Goal: Task Accomplishment & Management: Manage account settings

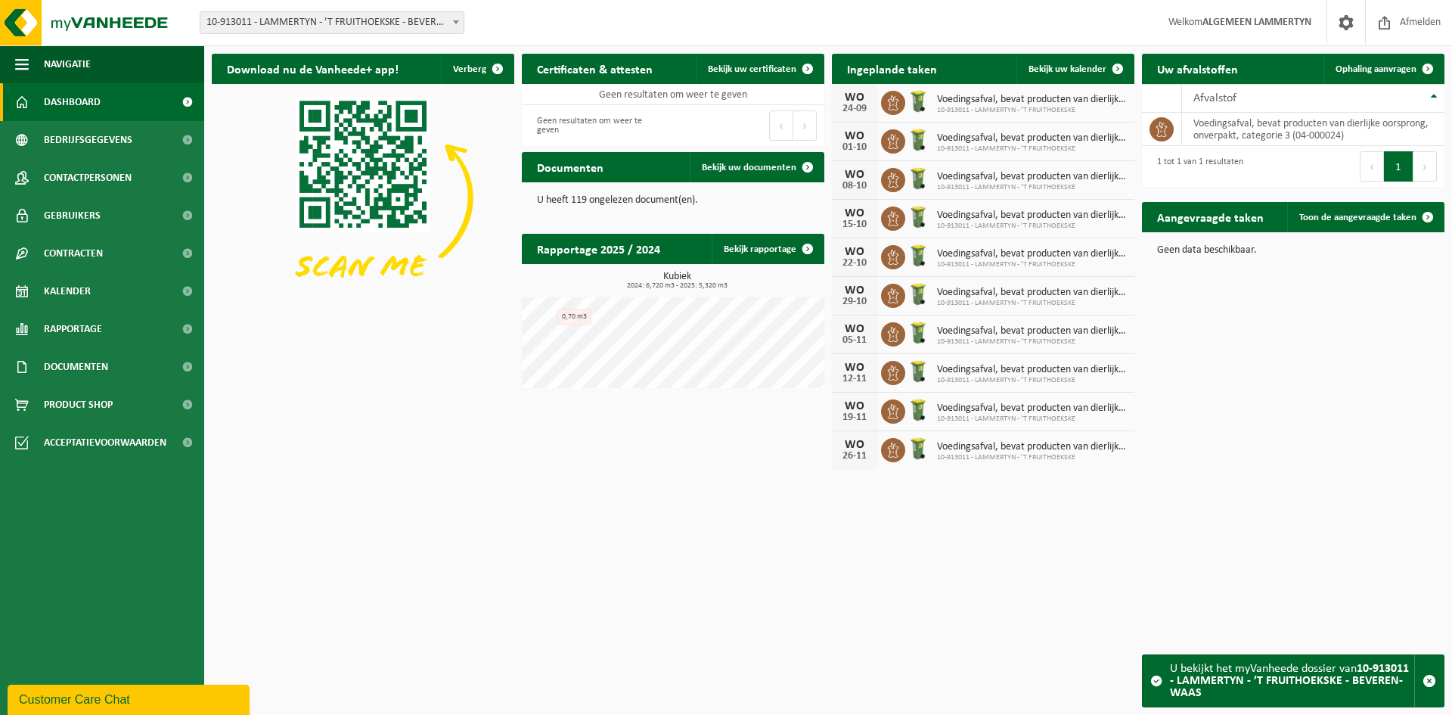
click at [378, 492] on html "Vestiging: 10-691042 - [DOMAIN_NAME] - BEVEREN-WAAS 10-933485 - ???[DOMAIN_NAME…" at bounding box center [726, 357] width 1452 height 715
click at [368, 507] on html "Vestiging: 10-691042 - LAMMERTYN.NET - BEVEREN-WAAS 10-933485 - ???LAMMERTYN.NE…" at bounding box center [726, 357] width 1452 height 715
click at [79, 113] on span "Dashboard" at bounding box center [72, 102] width 57 height 38
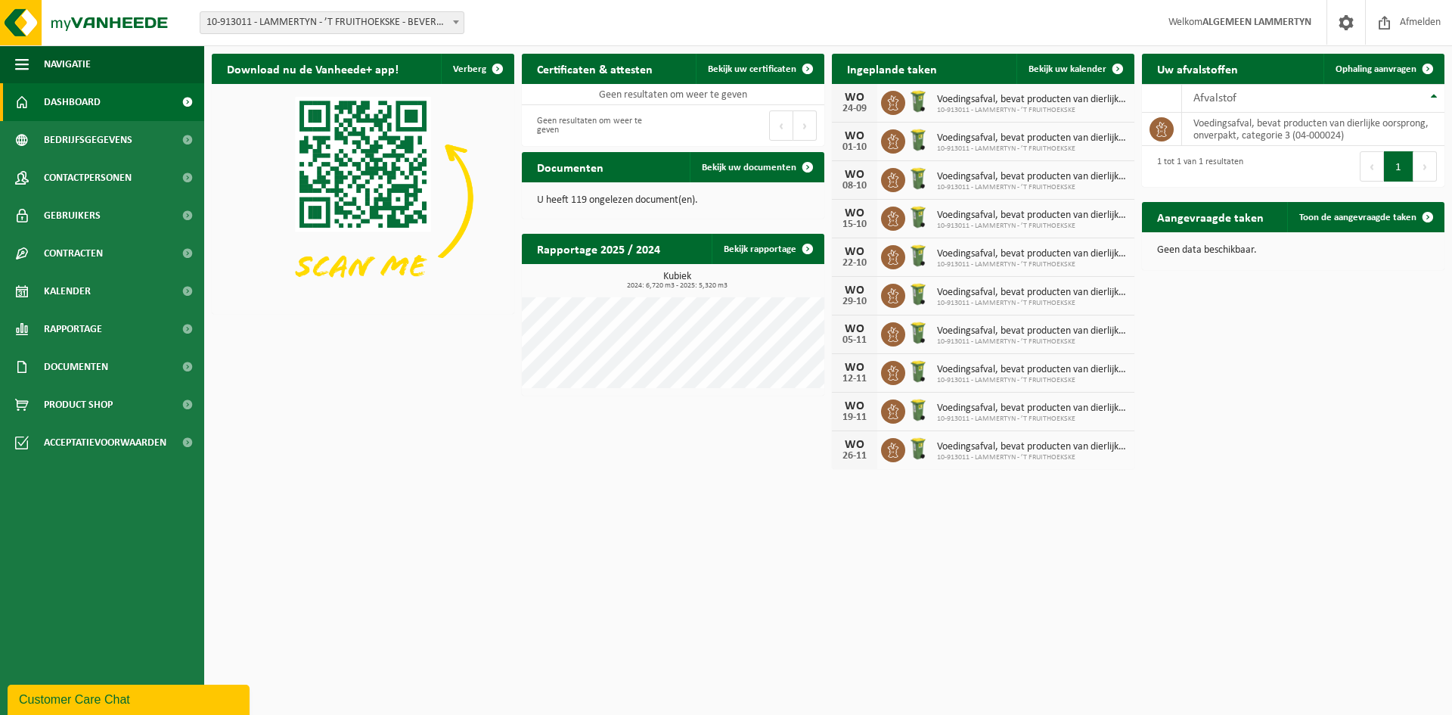
click at [424, 25] on span "10-913011 - LAMMERTYN - ’T FRUITHOEKSKE - BEVEREN-WAAS" at bounding box center [331, 22] width 263 height 21
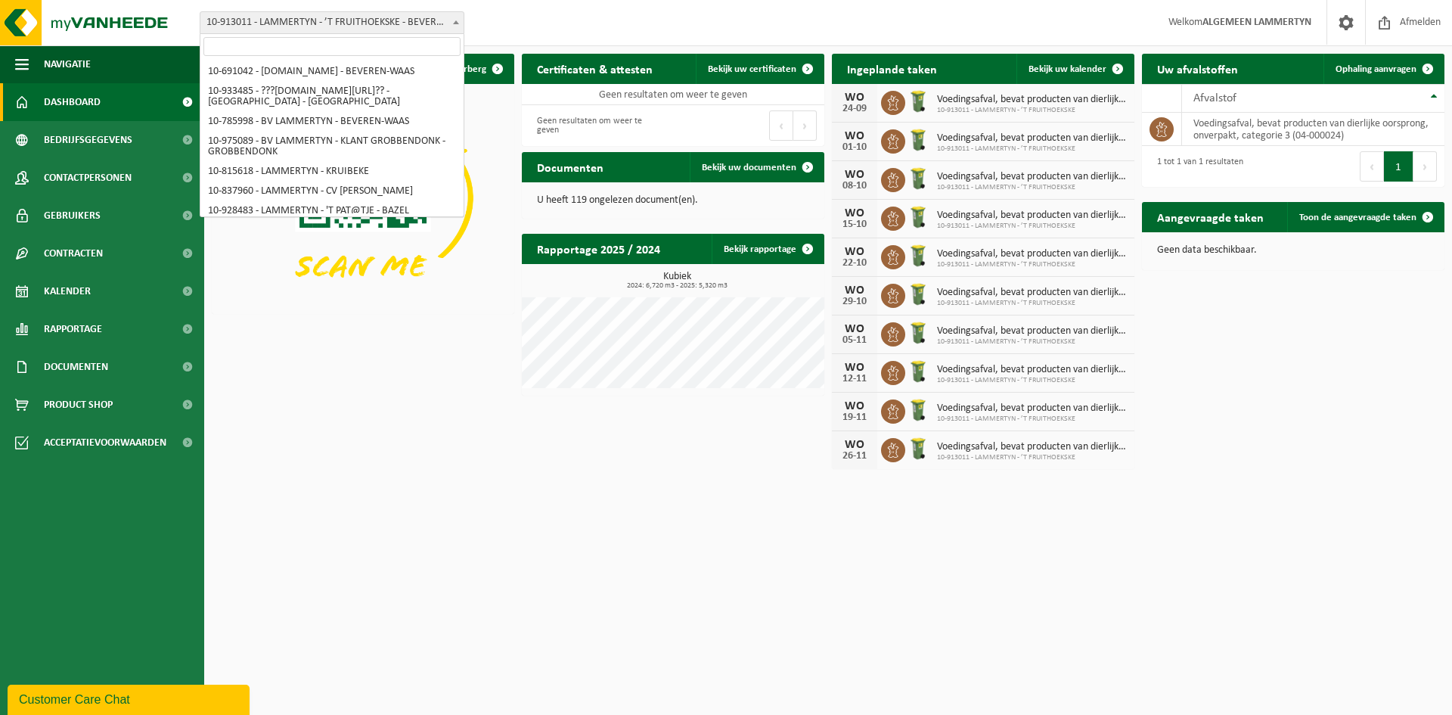
scroll to position [98, 0]
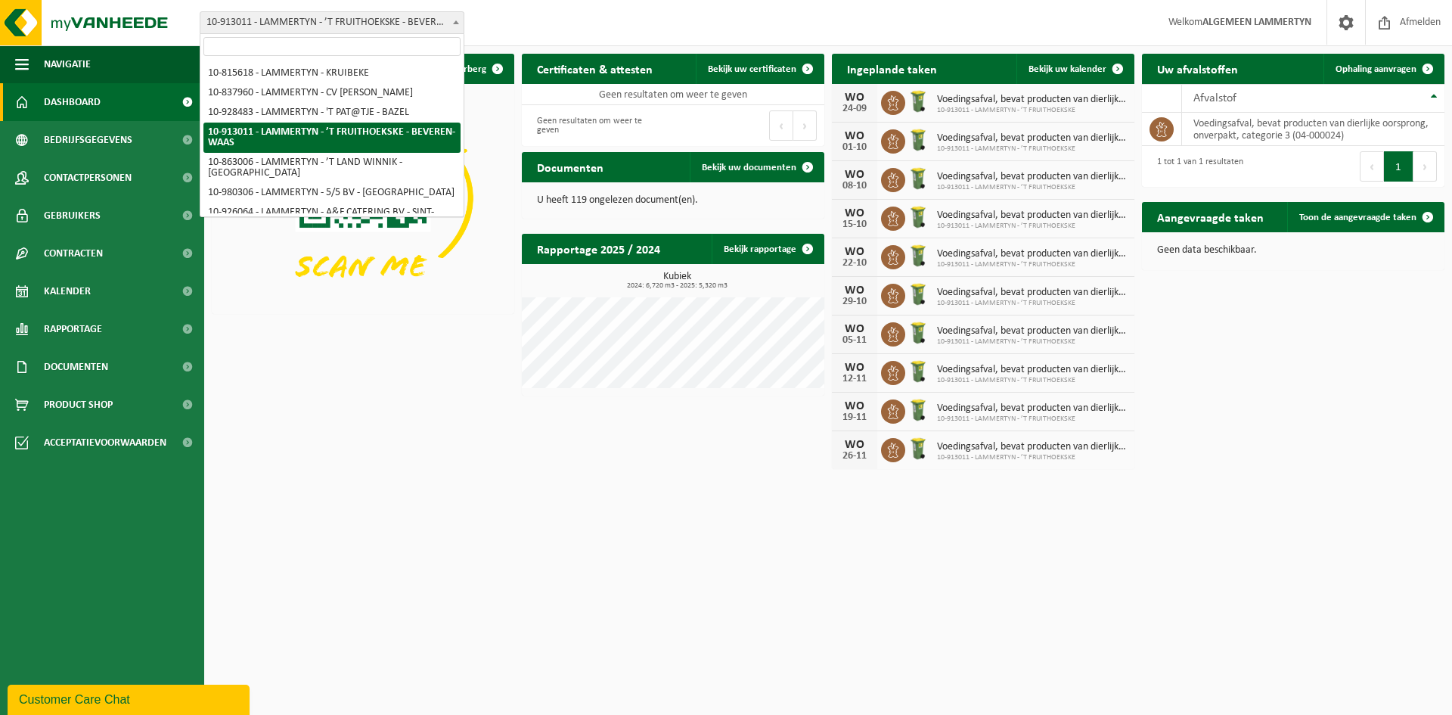
click at [370, 45] on input "search" at bounding box center [331, 46] width 257 height 19
click at [77, 66] on span "Navigatie" at bounding box center [67, 64] width 47 height 38
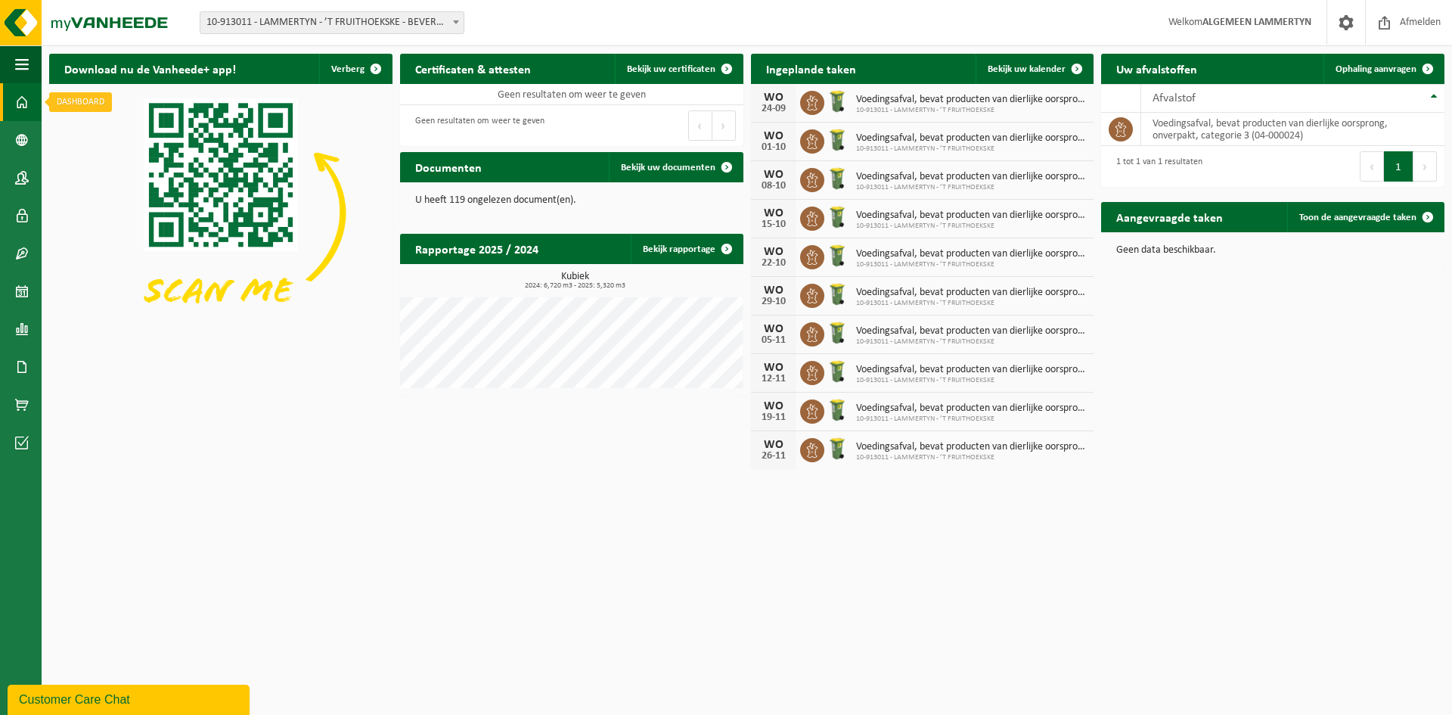
click at [20, 104] on span at bounding box center [22, 102] width 14 height 38
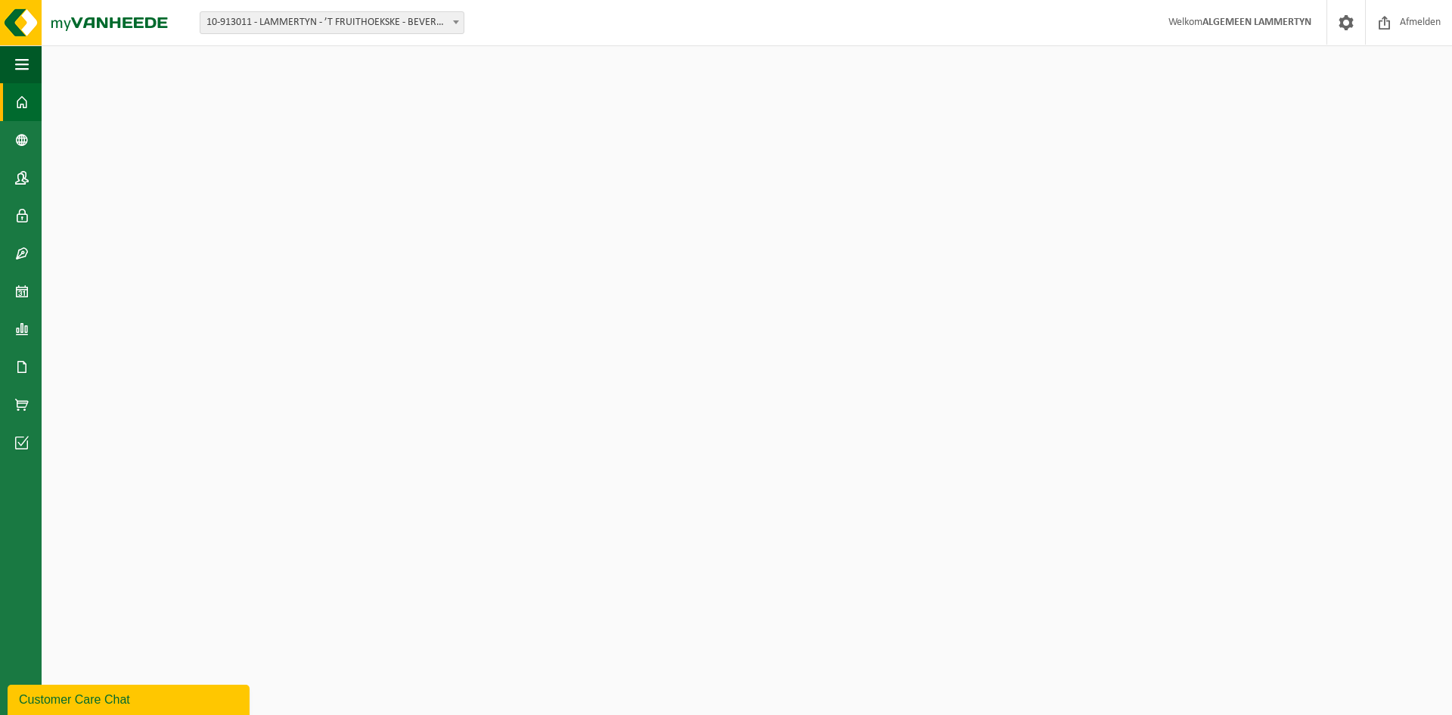
click at [258, 22] on span "10-913011 - LAMMERTYN - ’T FRUITHOEKSKE - BEVEREN-WAAS" at bounding box center [331, 22] width 263 height 21
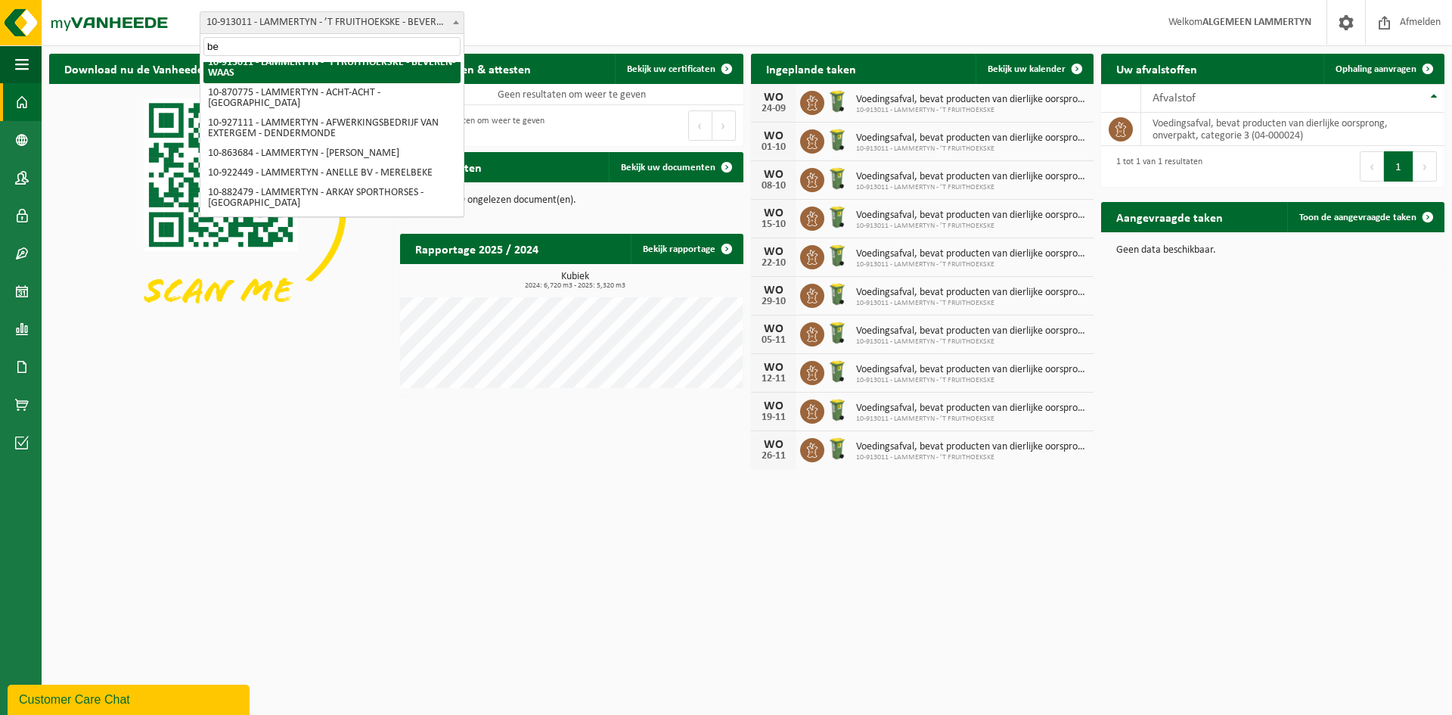
scroll to position [29, 0]
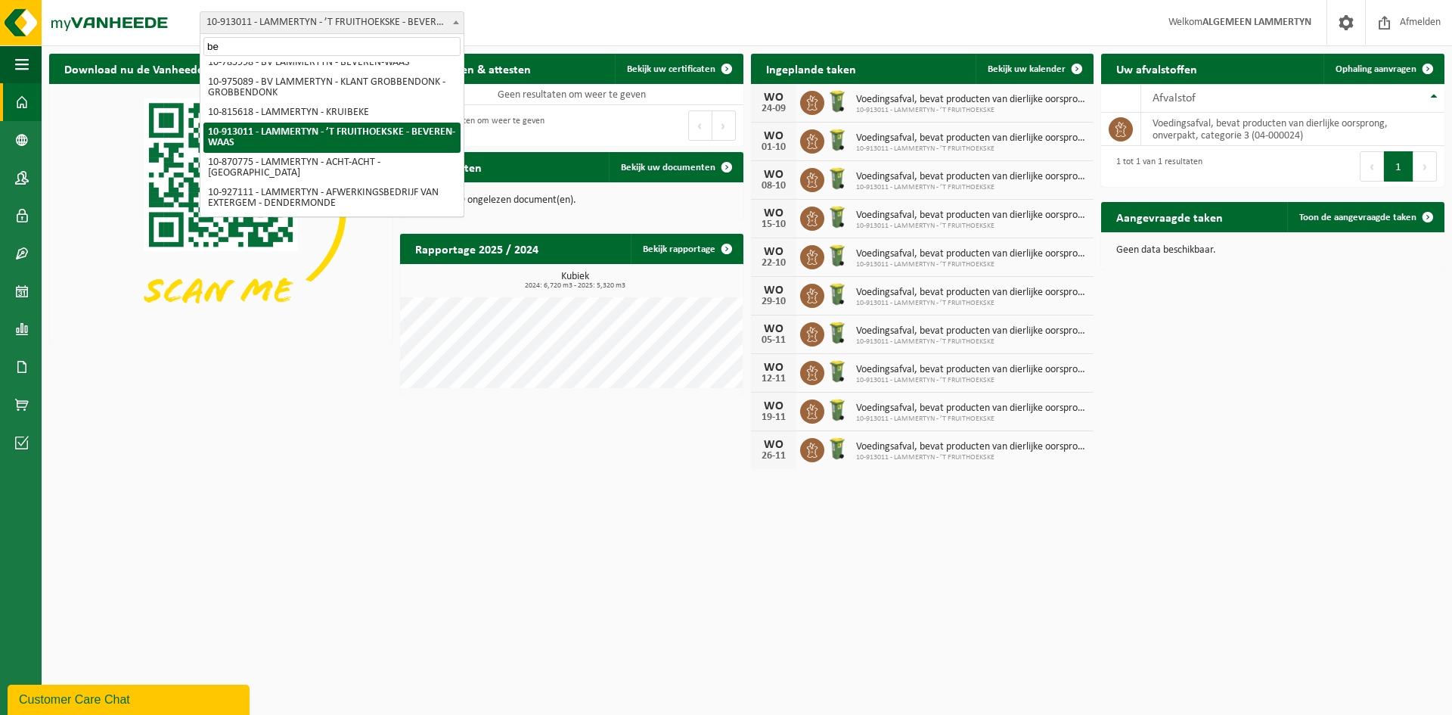
type input "b"
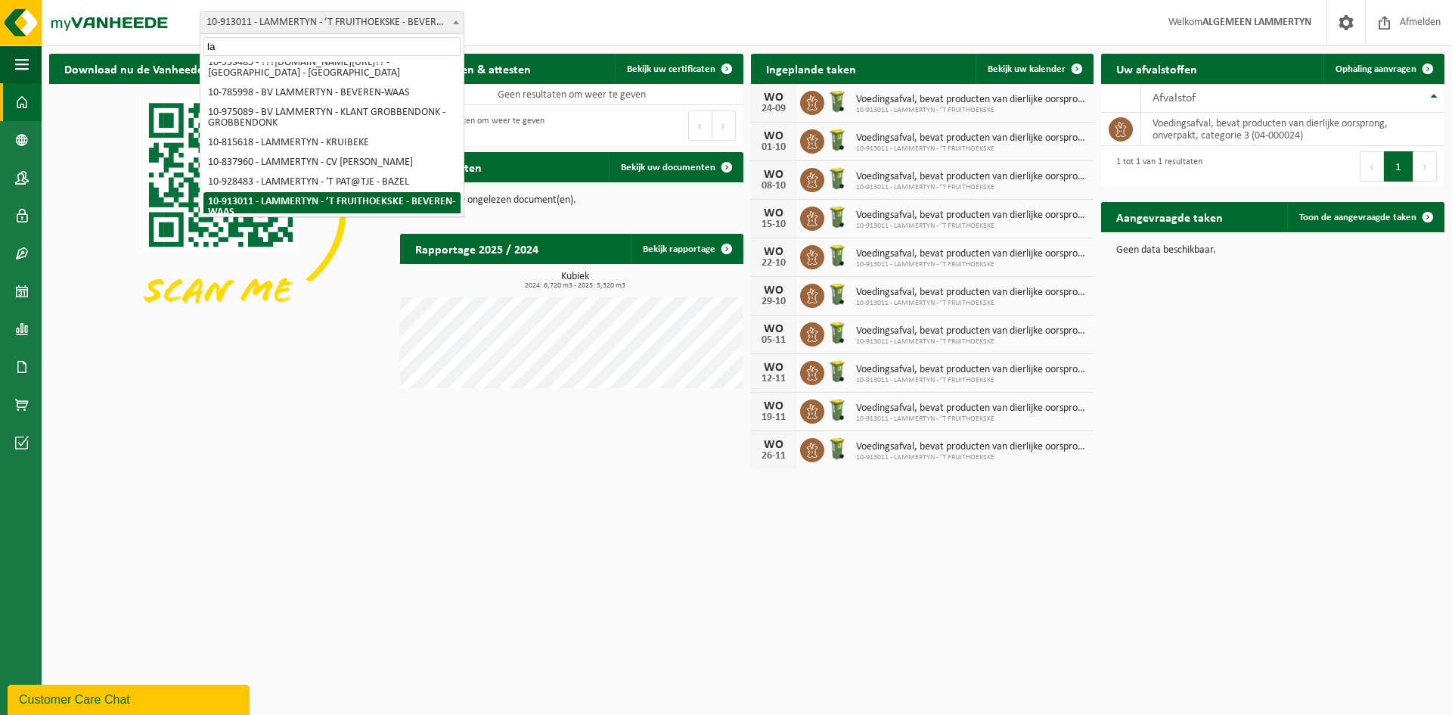
type input "l"
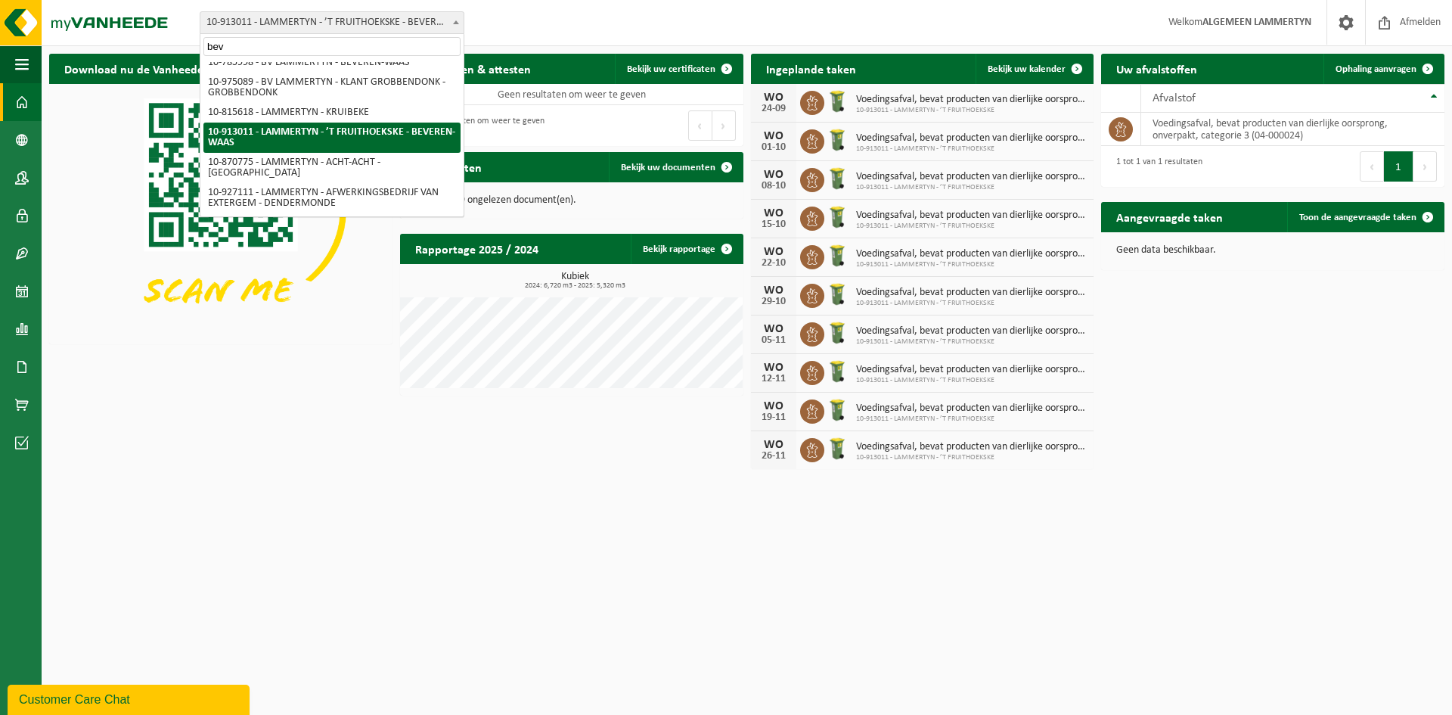
scroll to position [0, 0]
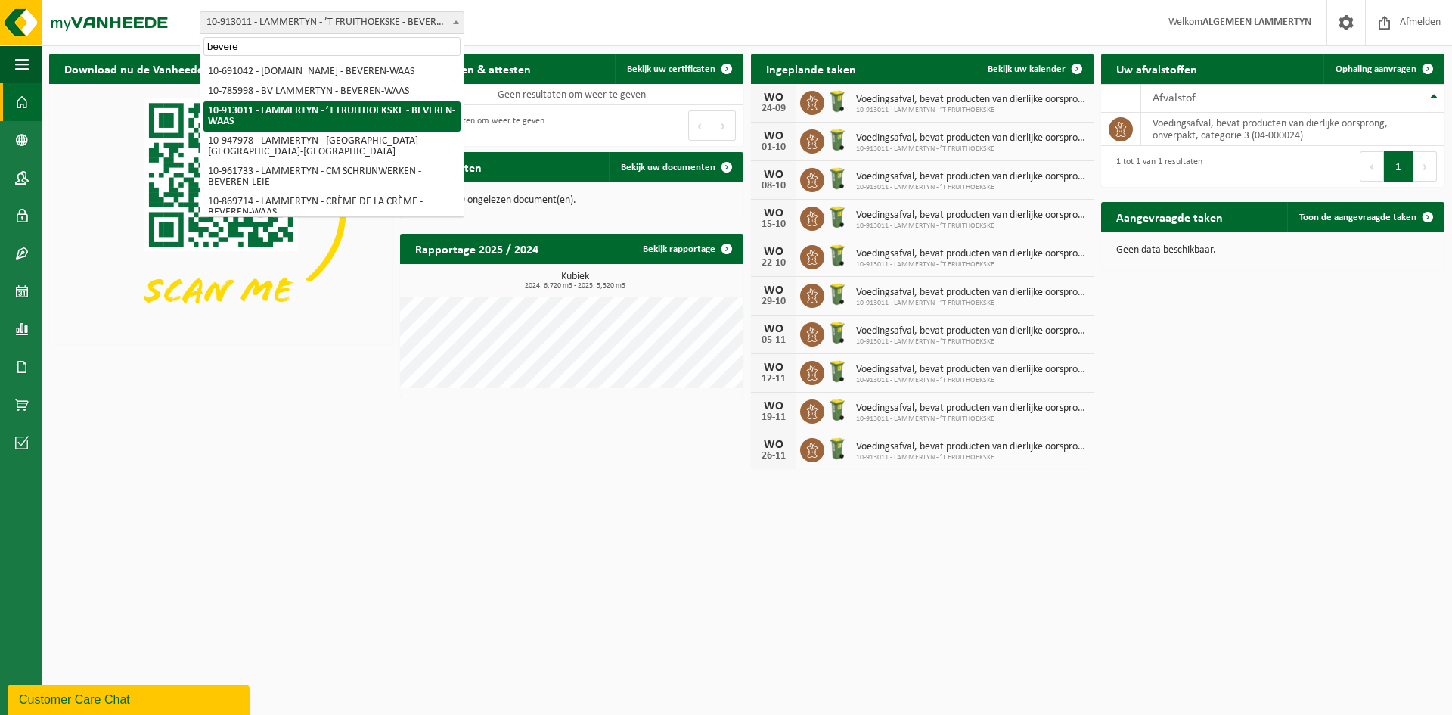
type input "beveren"
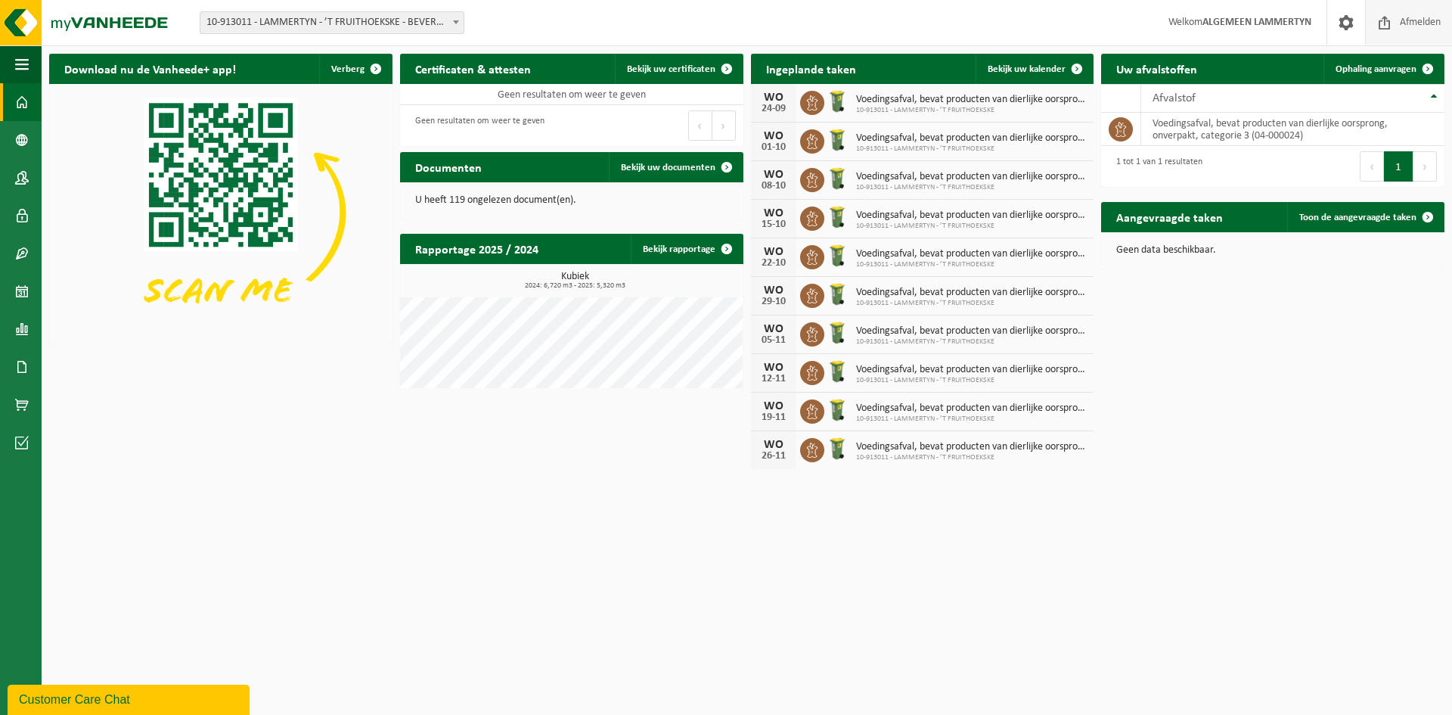
click at [1408, 23] on span "Afmelden" at bounding box center [1420, 22] width 48 height 45
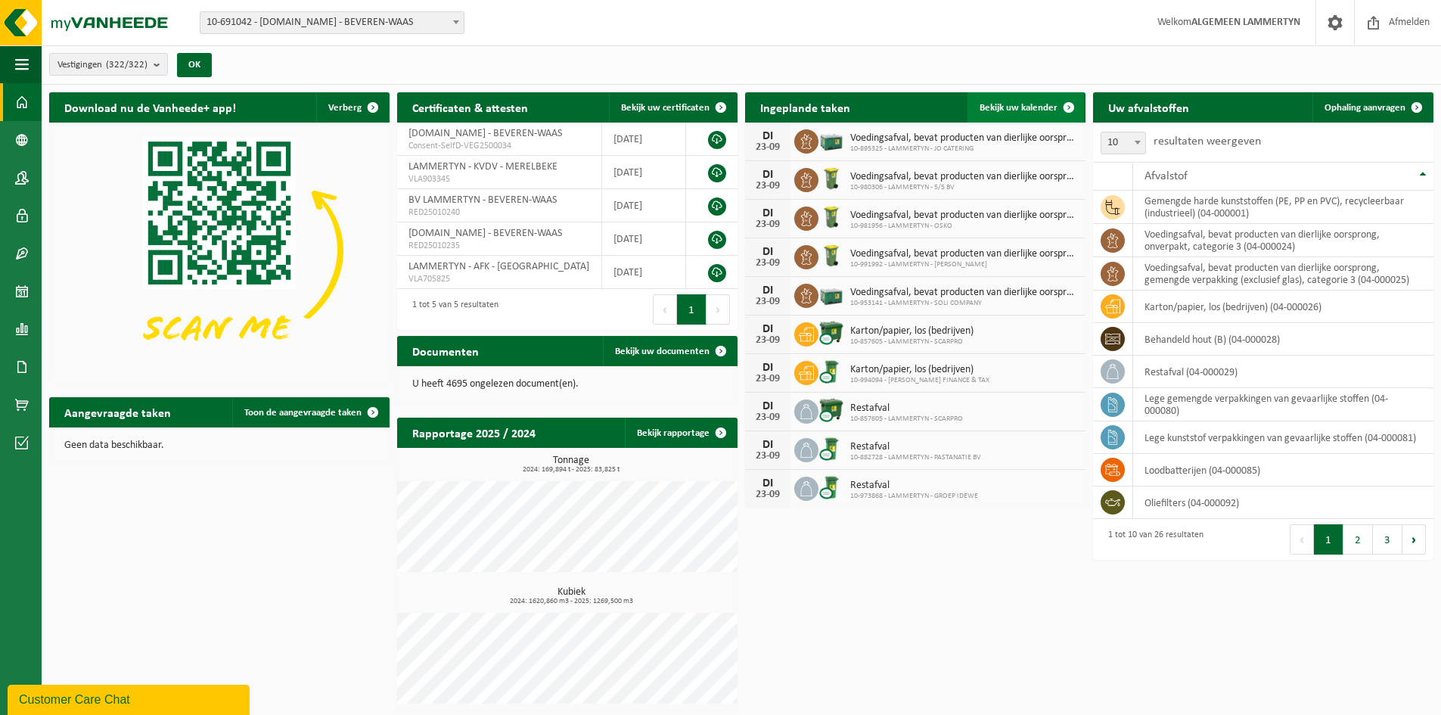
click at [1023, 107] on span "Bekijk uw kalender" at bounding box center [1019, 108] width 78 height 10
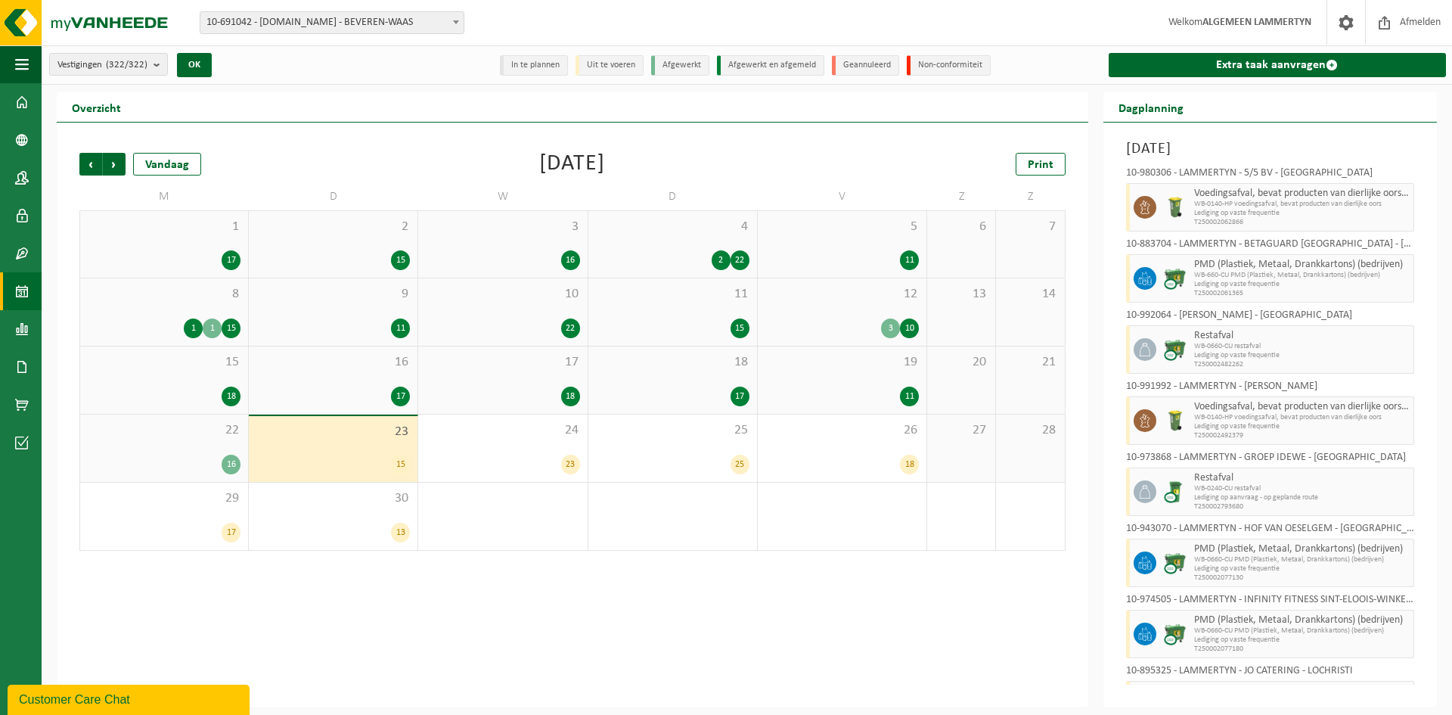
click at [1346, 211] on span "Lediging op vaste frequentie" at bounding box center [1302, 213] width 216 height 9
click at [1334, 281] on span "Lediging op vaste frequentie" at bounding box center [1302, 284] width 216 height 9
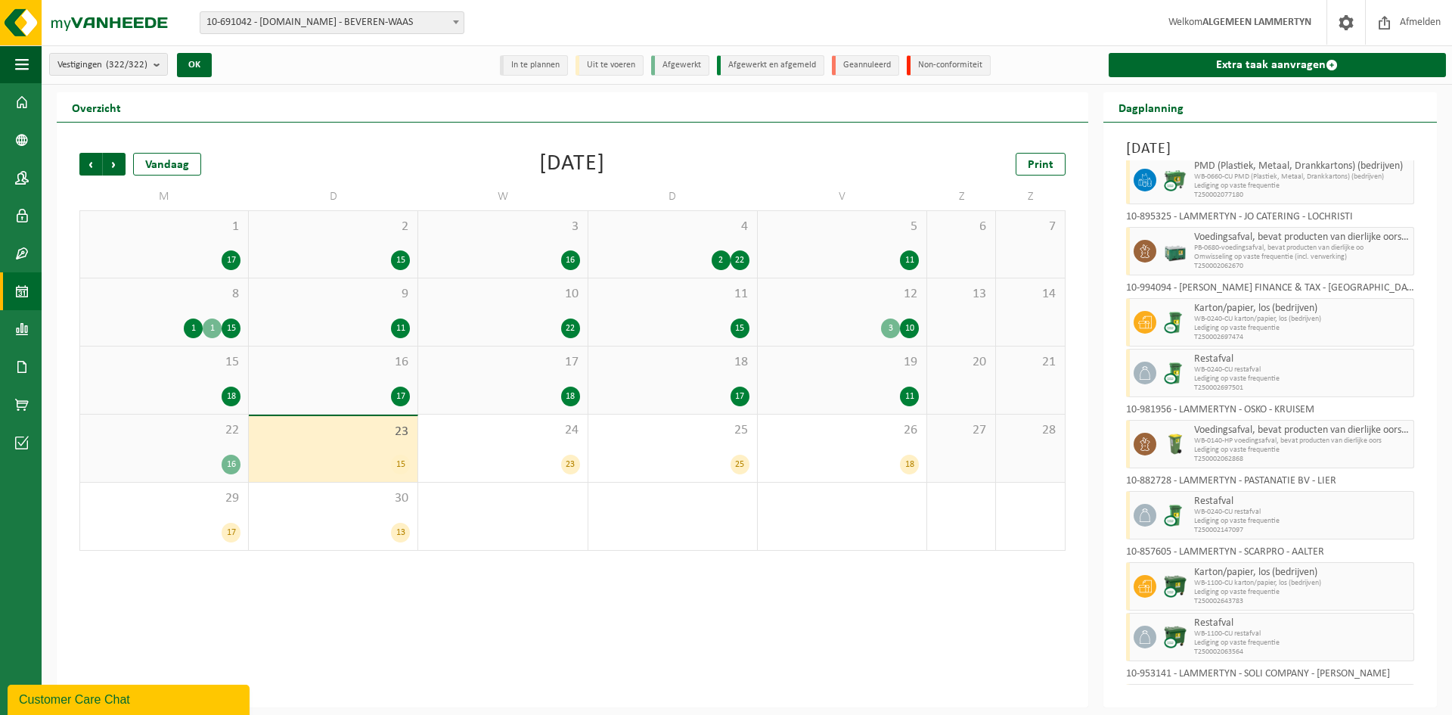
scroll to position [504, 0]
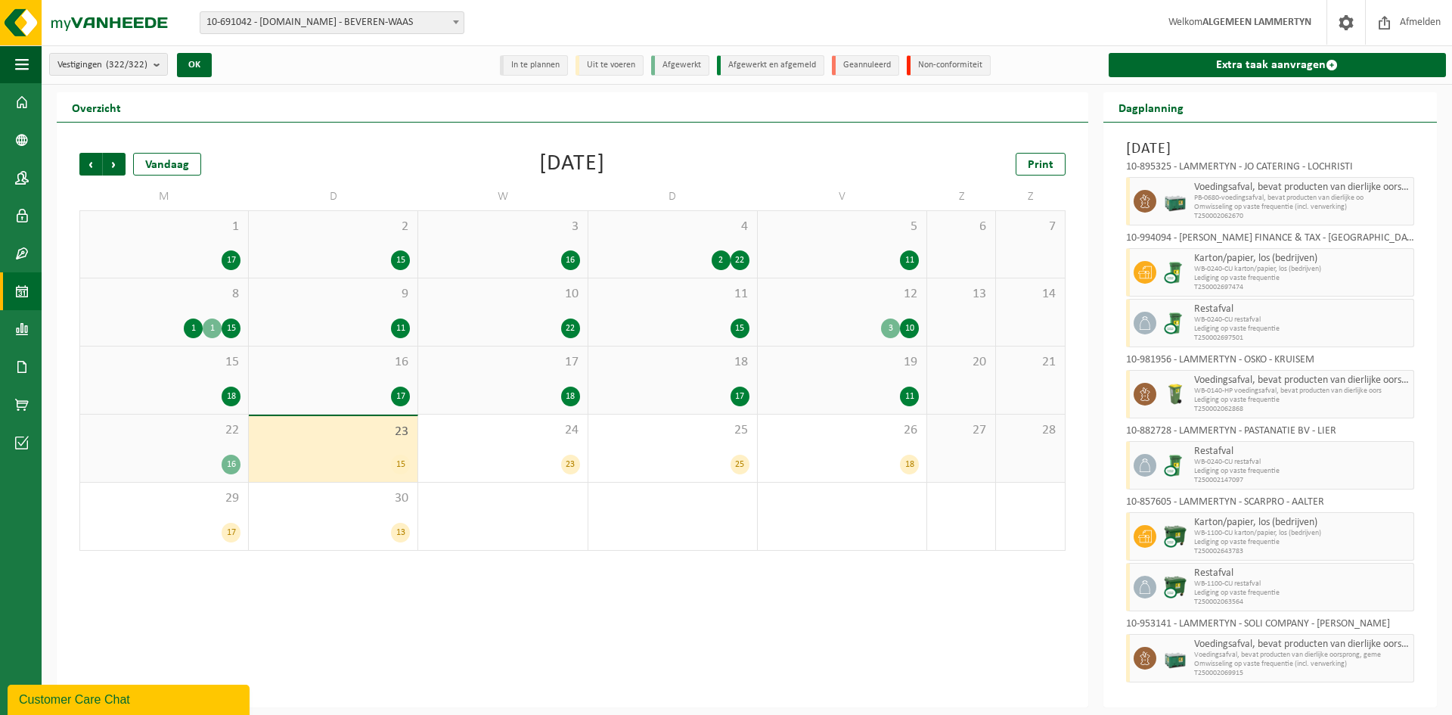
click at [241, 21] on span "10-691042 - [DOMAIN_NAME] - BEVEREN-WAAS" at bounding box center [331, 22] width 263 height 21
click at [293, 42] on input "Sint-Truidensesteenweg 7, 3440 Zoutleeuw" at bounding box center [331, 46] width 257 height 19
click at [313, 53] on input "Sint-Truidensesteenweg 7, 3440 Zoutleeuw" at bounding box center [331, 46] width 257 height 19
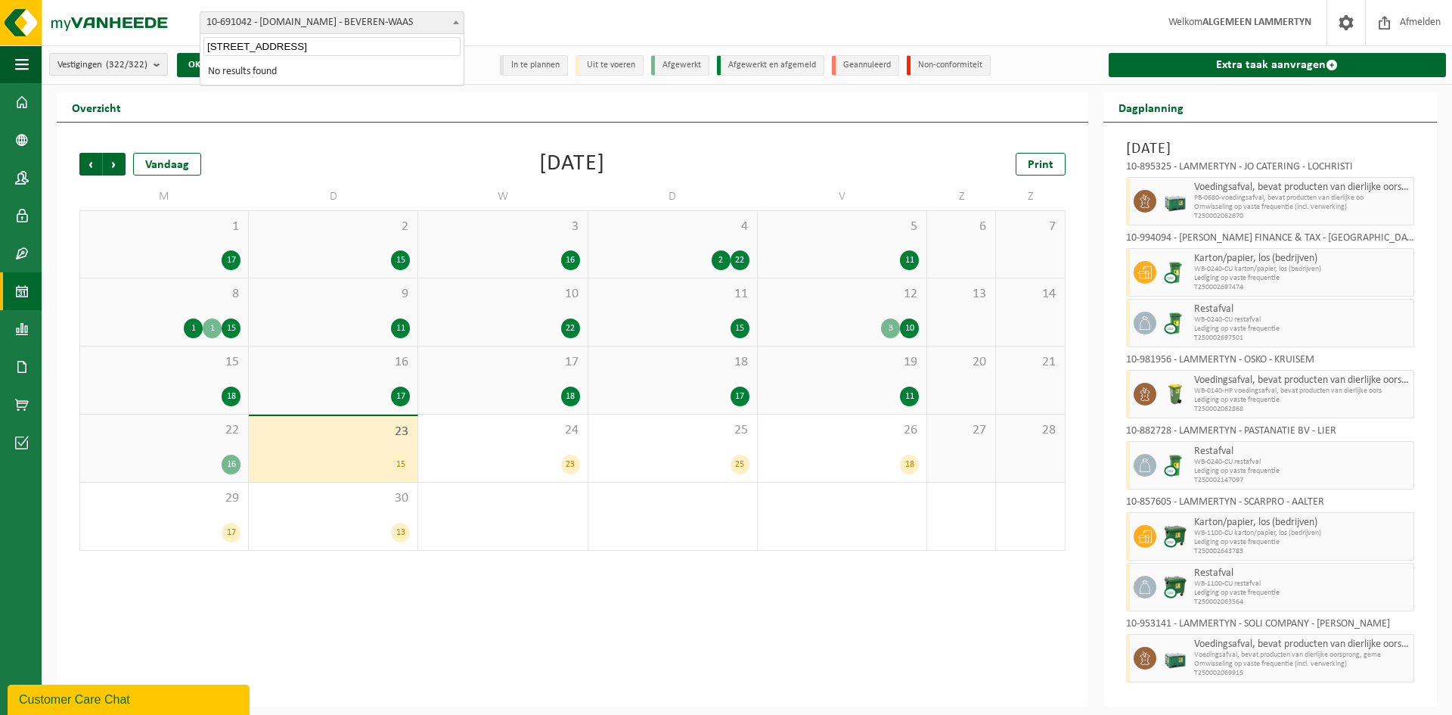
click at [313, 50] on input "Sint-Truidensesteenweg 7, 3440 Zoutleeuw" at bounding box center [331, 46] width 257 height 19
paste input "Vanary BV"
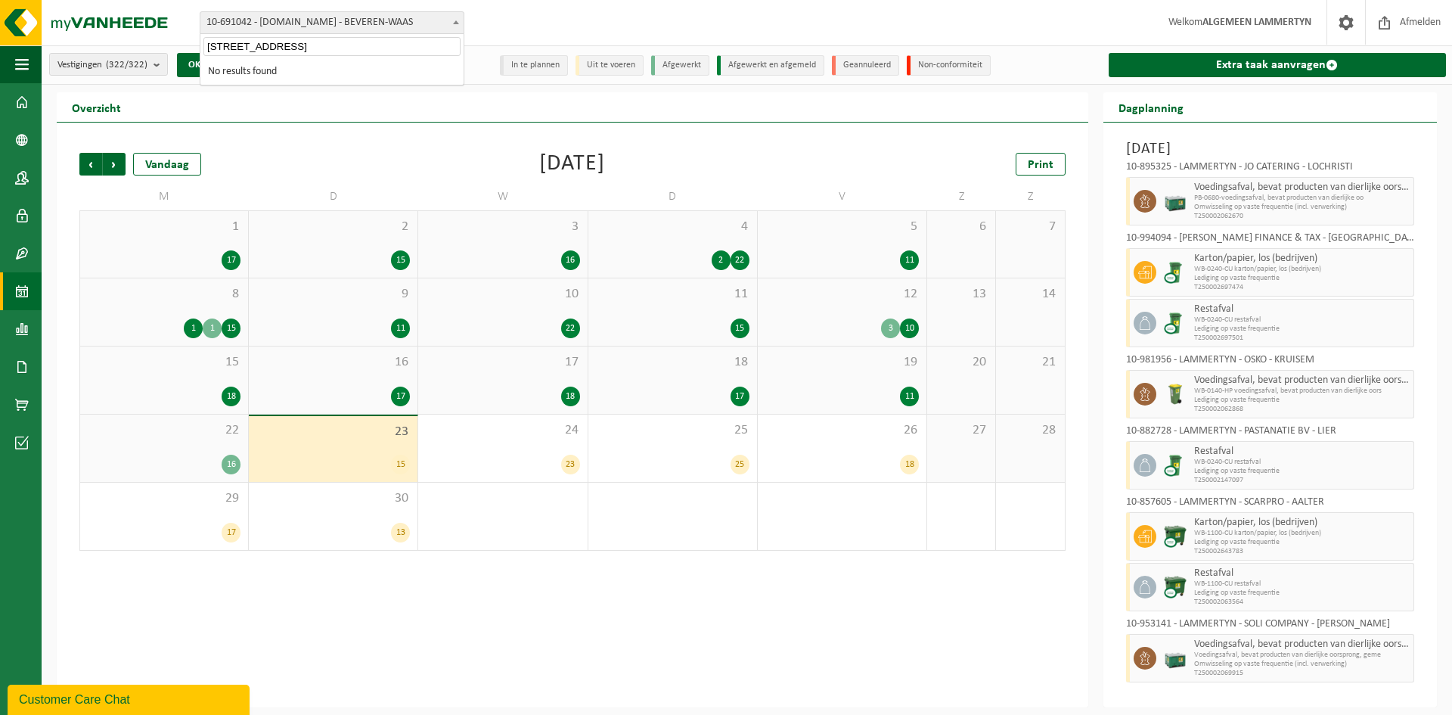
type input "Vanary BV"
select select "162561"
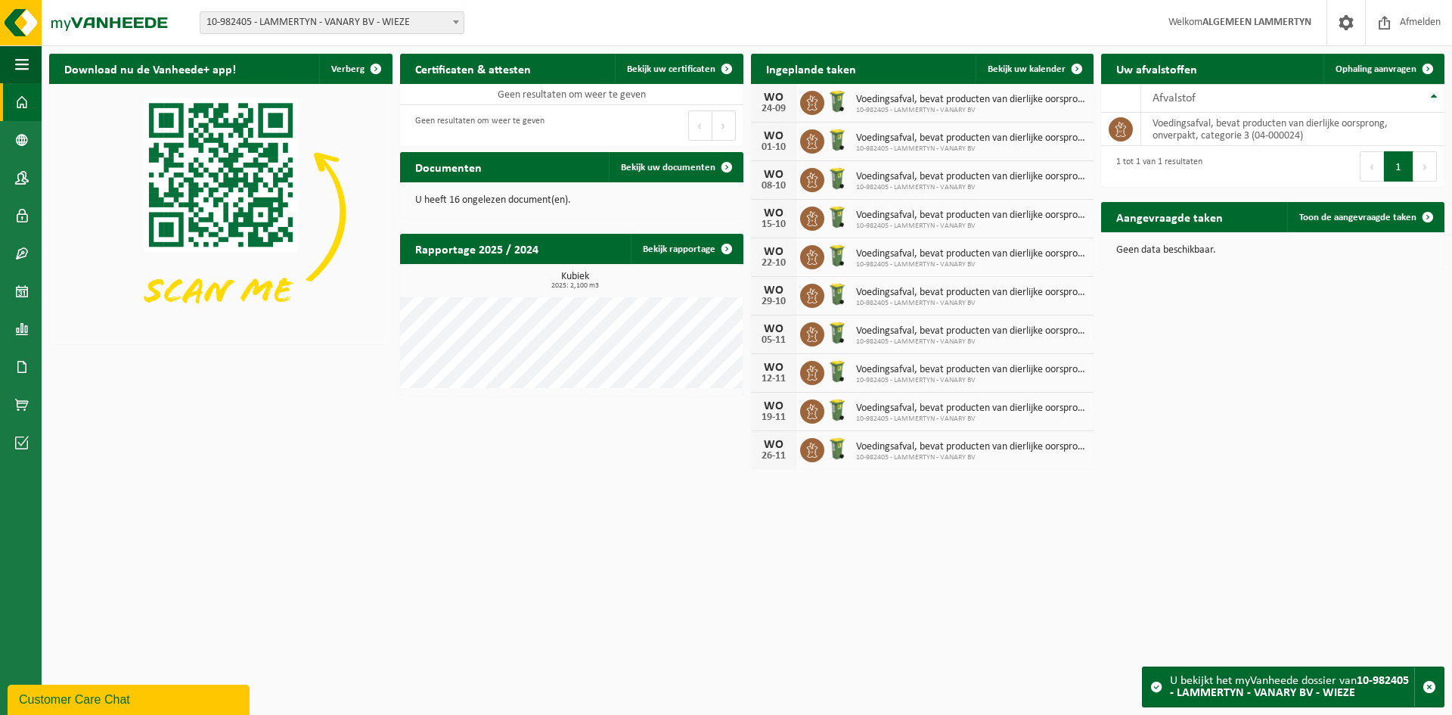
click at [558, 523] on html "Vestiging: 10-691042 - [DOMAIN_NAME] - BEVEREN-WAAS 10-933485 - ???[DOMAIN_NAME…" at bounding box center [726, 357] width 1452 height 715
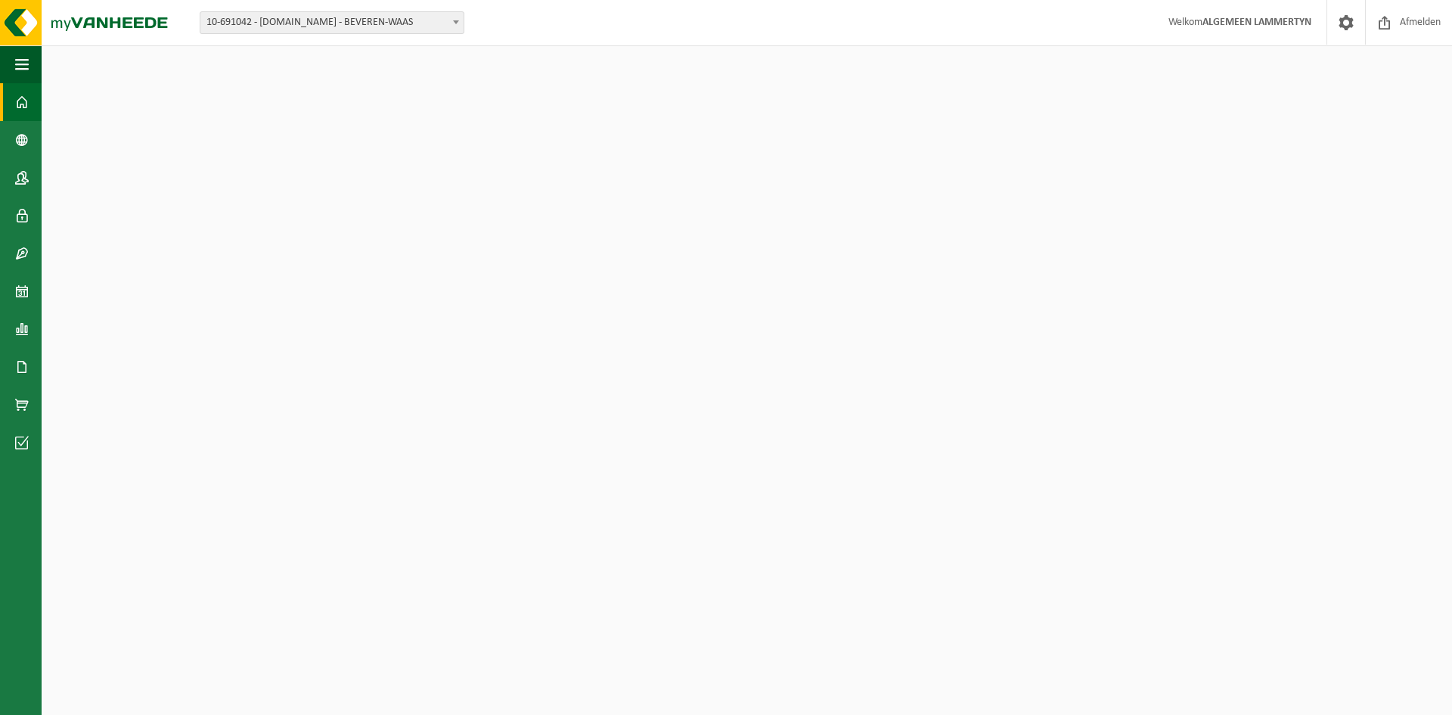
select select "3258"
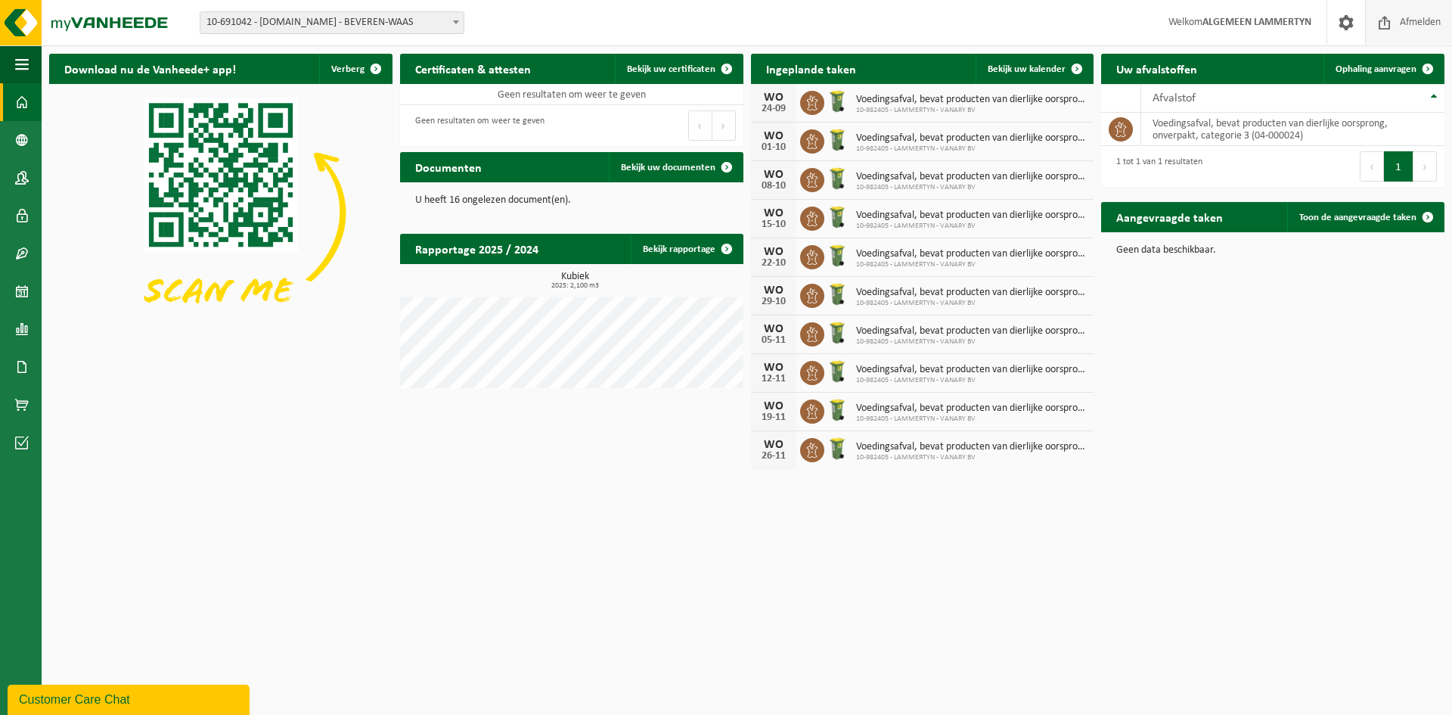
click at [1419, 23] on span "Afmelden" at bounding box center [1420, 22] width 48 height 45
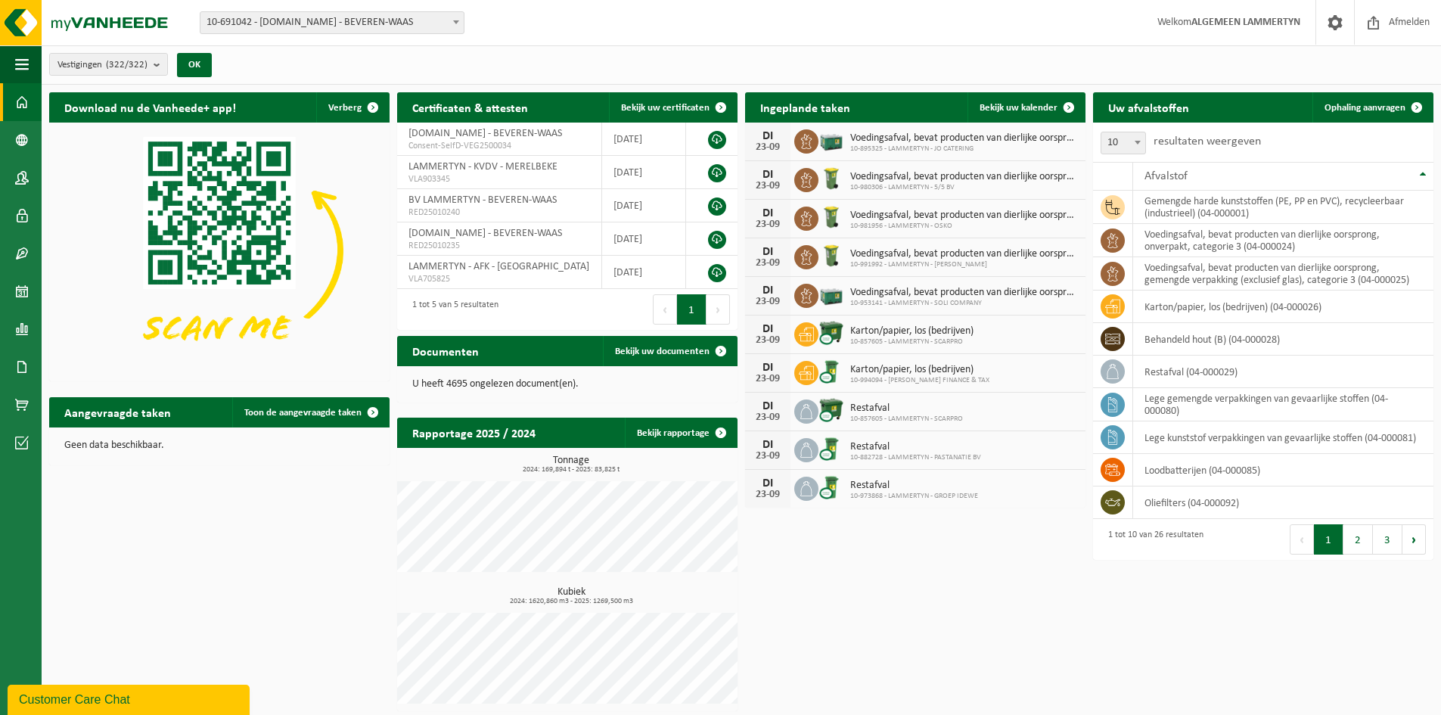
click at [382, 11] on div "Vestiging: 10-691042 - [DOMAIN_NAME] - BEVEREN-WAAS 10-933485 - ???[DOMAIN_NAME…" at bounding box center [720, 23] width 1441 height 46
click at [386, 16] on span "10-691042 - [DOMAIN_NAME] - BEVEREN-WAAS" at bounding box center [331, 22] width 263 height 21
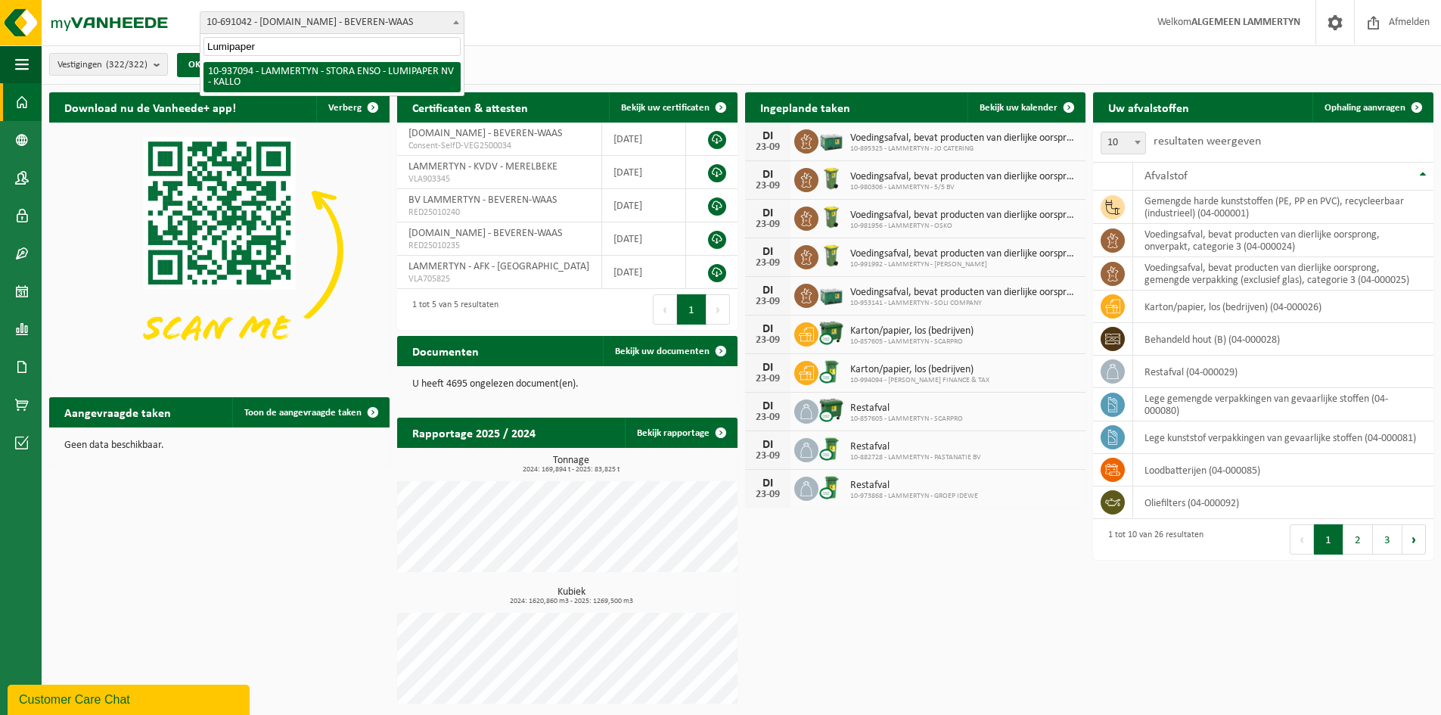
type input "Lumipaper"
select select "137377"
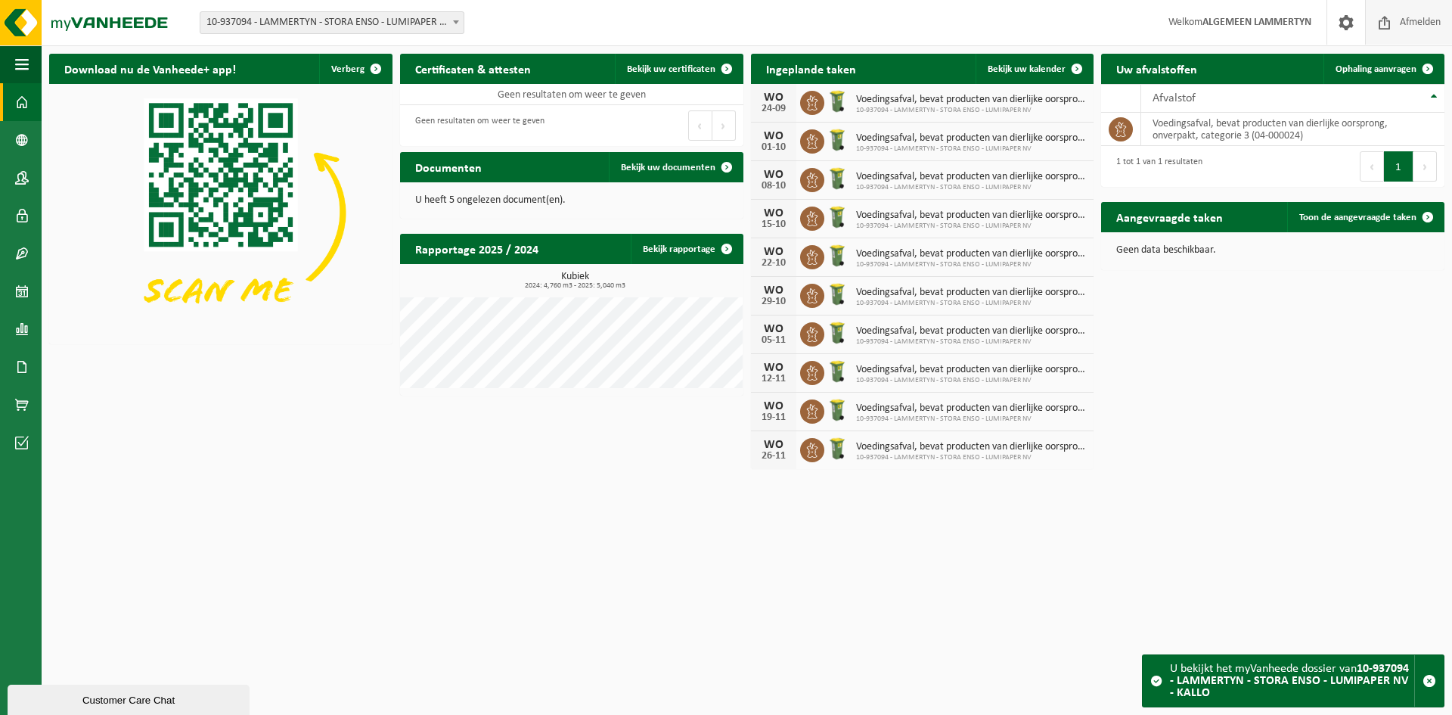
click at [1388, 33] on span at bounding box center [1385, 22] width 23 height 45
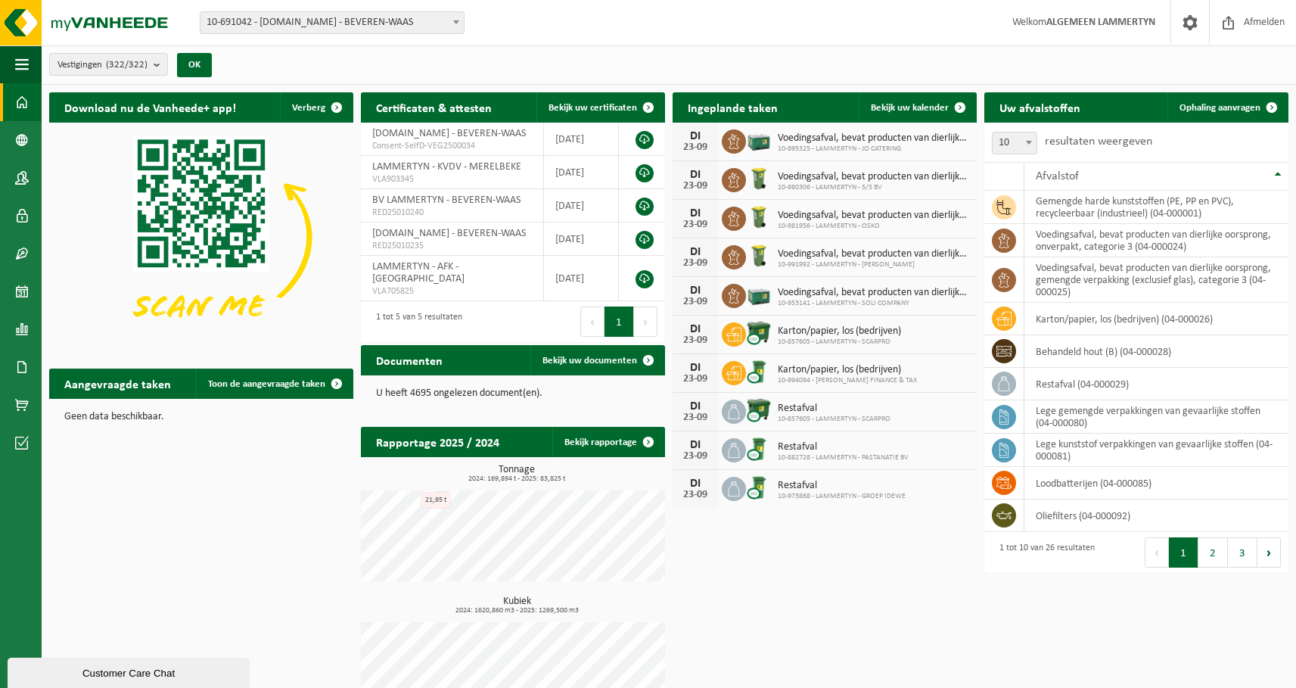
click at [261, 27] on span "10-691042 - [DOMAIN_NAME] - BEVEREN-WAAS" at bounding box center [331, 22] width 263 height 21
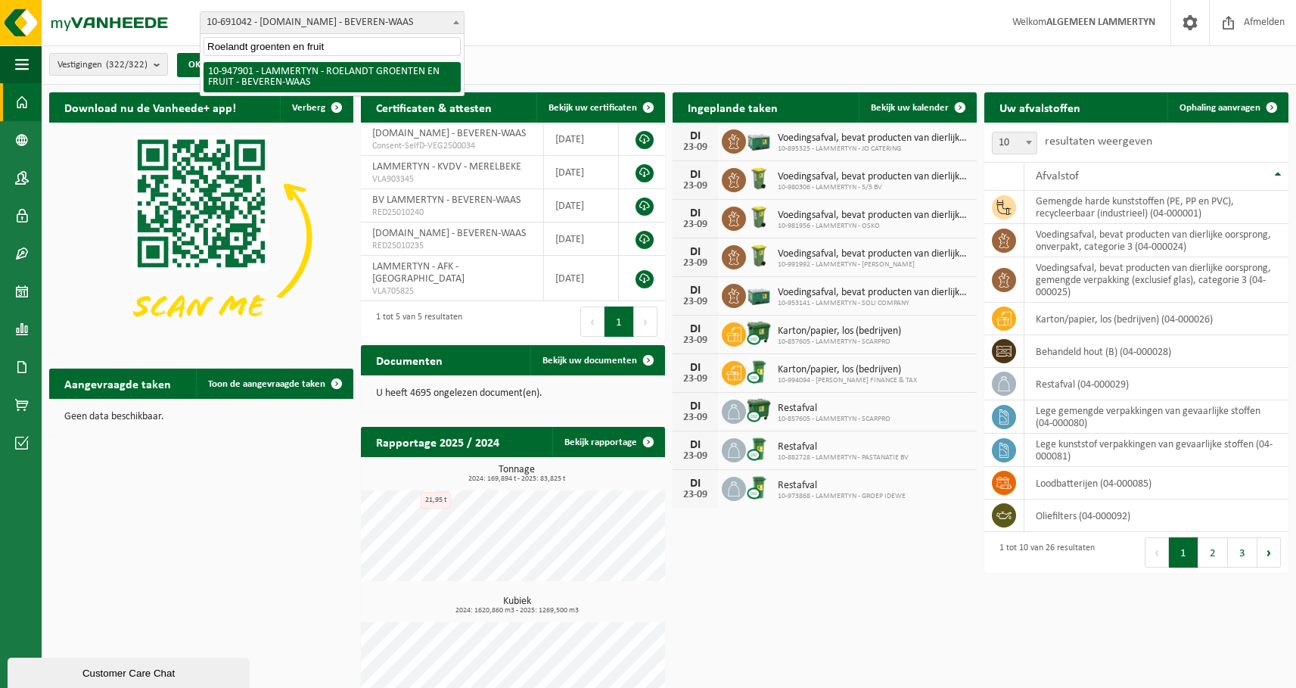
type input "Roelandt groenten en fruit"
select select "142409"
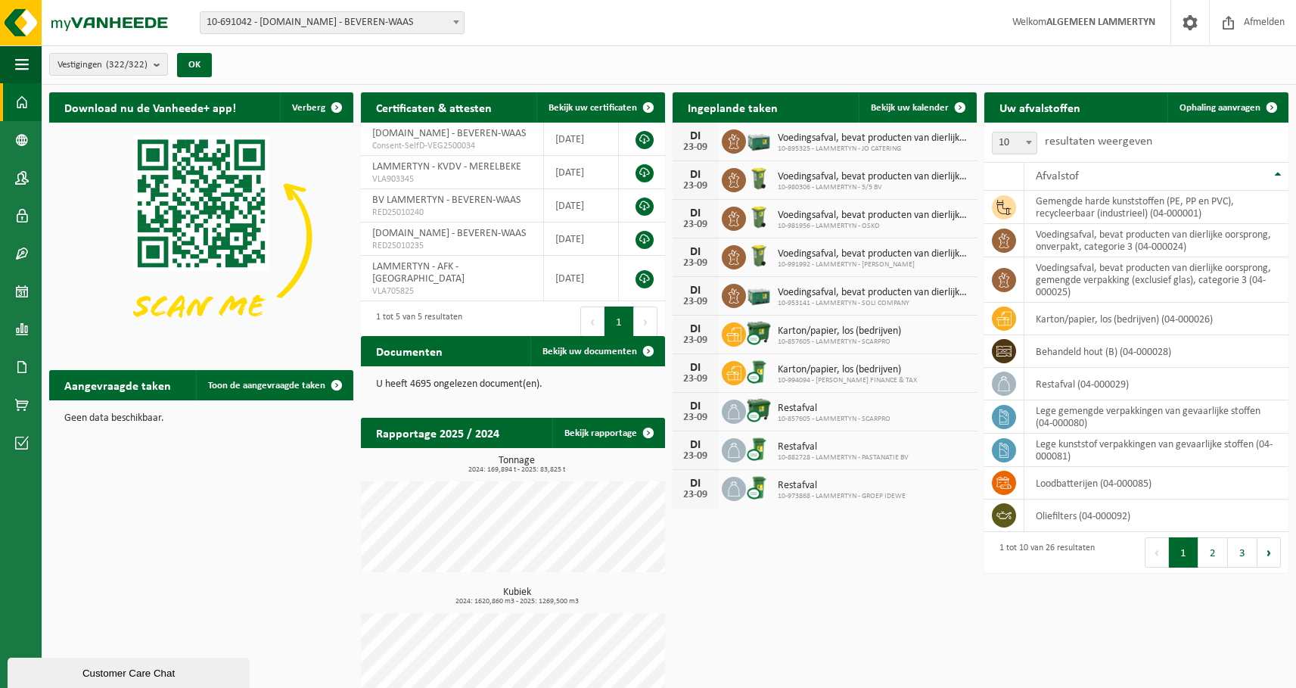
click at [293, 21] on span "10-691042 - [DOMAIN_NAME] - BEVEREN-WAAS" at bounding box center [331, 22] width 263 height 21
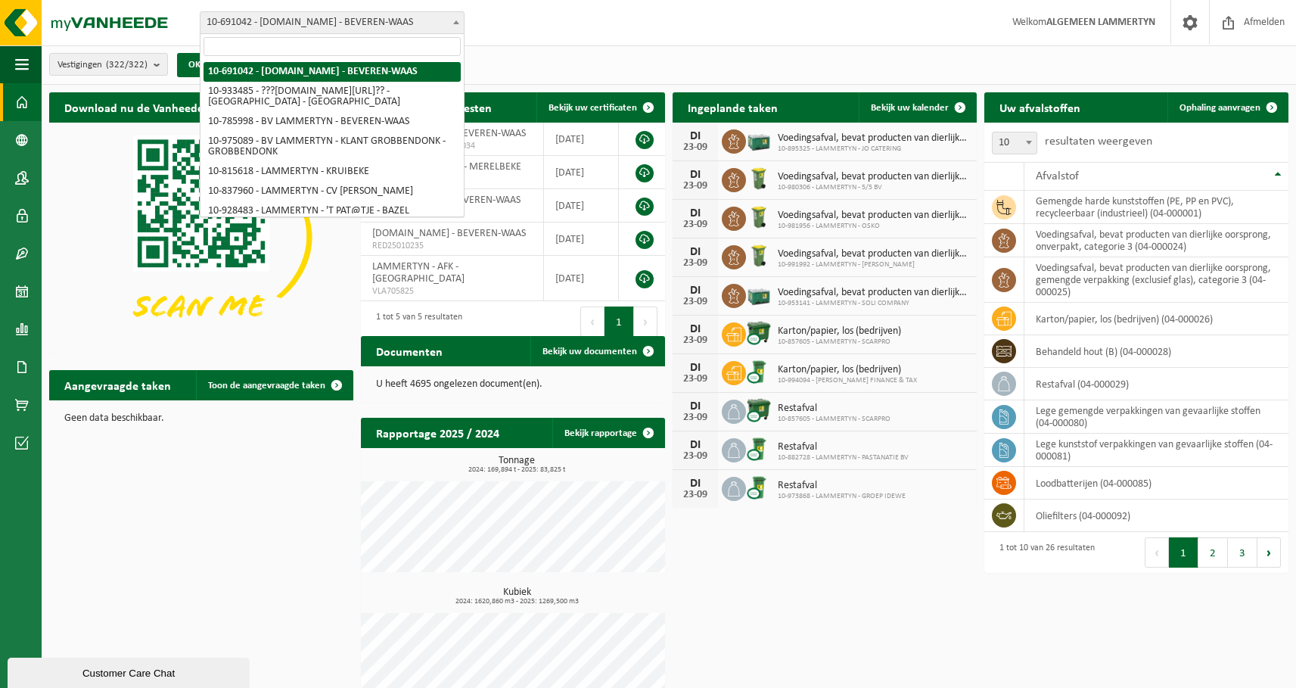
click at [297, 45] on input "search" at bounding box center [331, 46] width 257 height 19
type input "PJVHG Fruit&groenten"
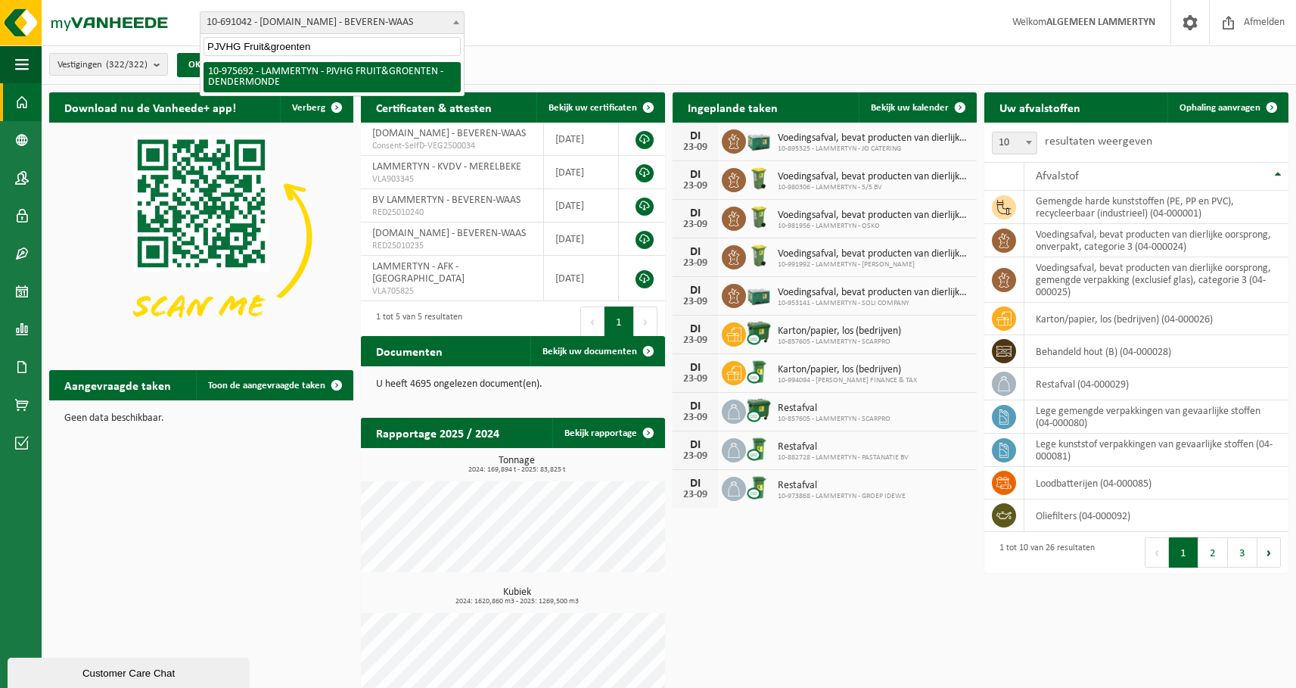
select select "158367"
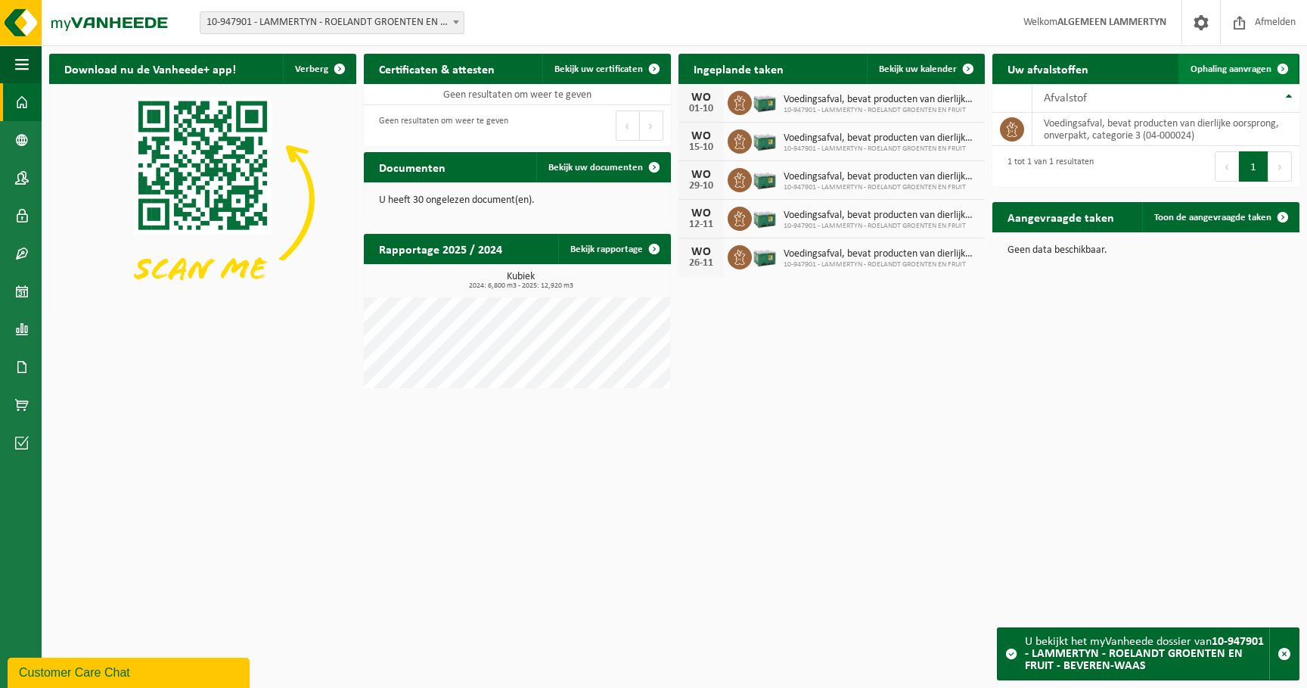
click at [1237, 70] on span "Ophaling aanvragen" at bounding box center [1231, 69] width 81 height 10
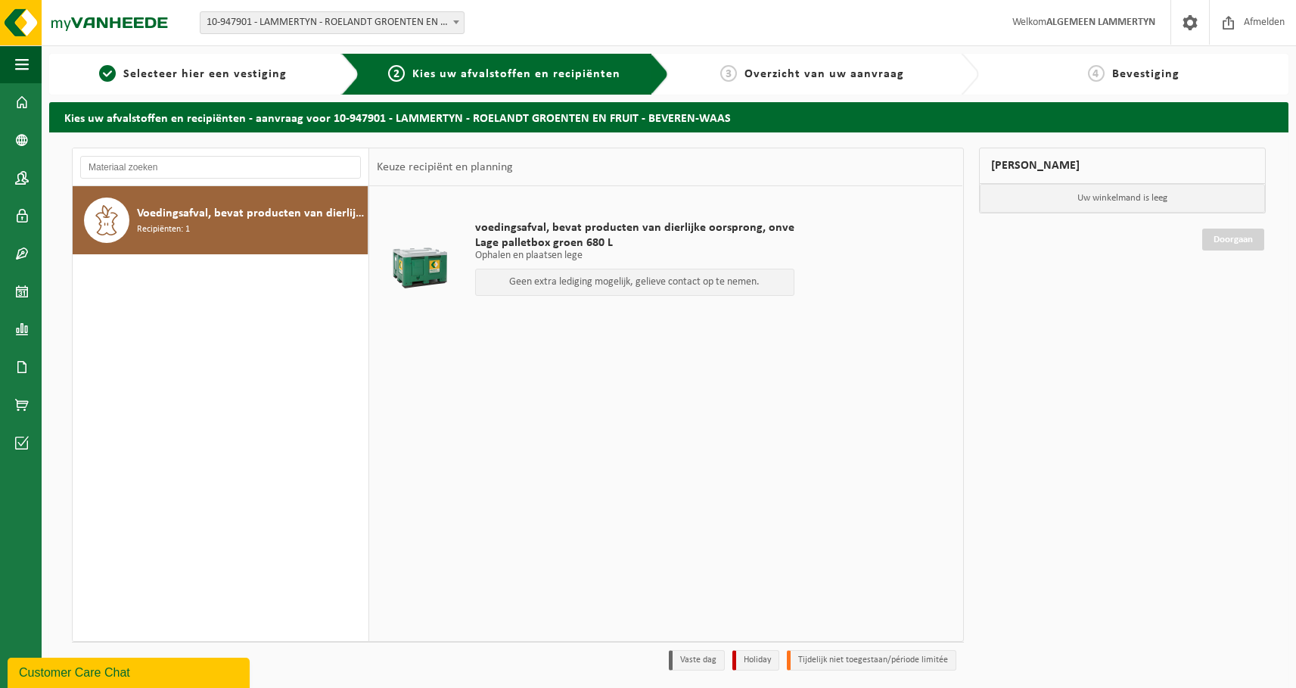
click at [675, 281] on p "Geen extra lediging mogelijk, gelieve contact op te nemen." at bounding box center [634, 282] width 303 height 11
click at [806, 500] on div "voedingsafval, bevat producten van dierlijke oorsprong, onve Lage palletbox gro…" at bounding box center [665, 413] width 593 height 454
click at [1131, 455] on div "Mijn winkelmand Uw winkelmand is leeg Doorgaan" at bounding box center [1122, 412] width 303 height 530
click at [243, 79] on span "Selecteer hier een vestiging" at bounding box center [204, 74] width 163 height 12
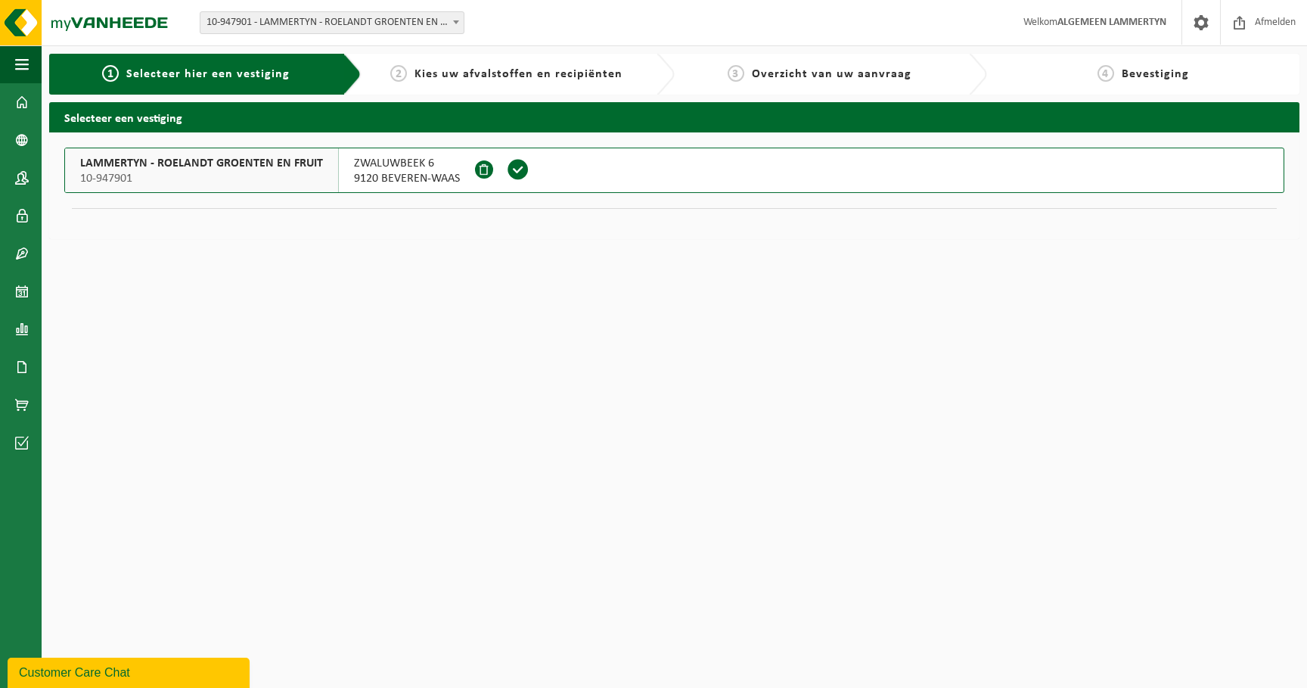
click at [162, 80] on span "Selecteer hier een vestiging" at bounding box center [207, 74] width 163 height 12
click at [436, 80] on span "Kies uw afvalstoffen en recipiënten" at bounding box center [519, 74] width 208 height 12
click at [1159, 378] on html "Vestiging: 10-691042 - [DOMAIN_NAME] - BEVEREN-WAAS 10-933485 - ???[DOMAIN_NAME…" at bounding box center [653, 344] width 1307 height 688
click at [595, 376] on html "Vestiging: 10-691042 - [DOMAIN_NAME] - BEVEREN-WAAS 10-933485 - ???[DOMAIN_NAME…" at bounding box center [653, 344] width 1307 height 688
click at [2, 105] on link "Dashboard" at bounding box center [21, 102] width 42 height 38
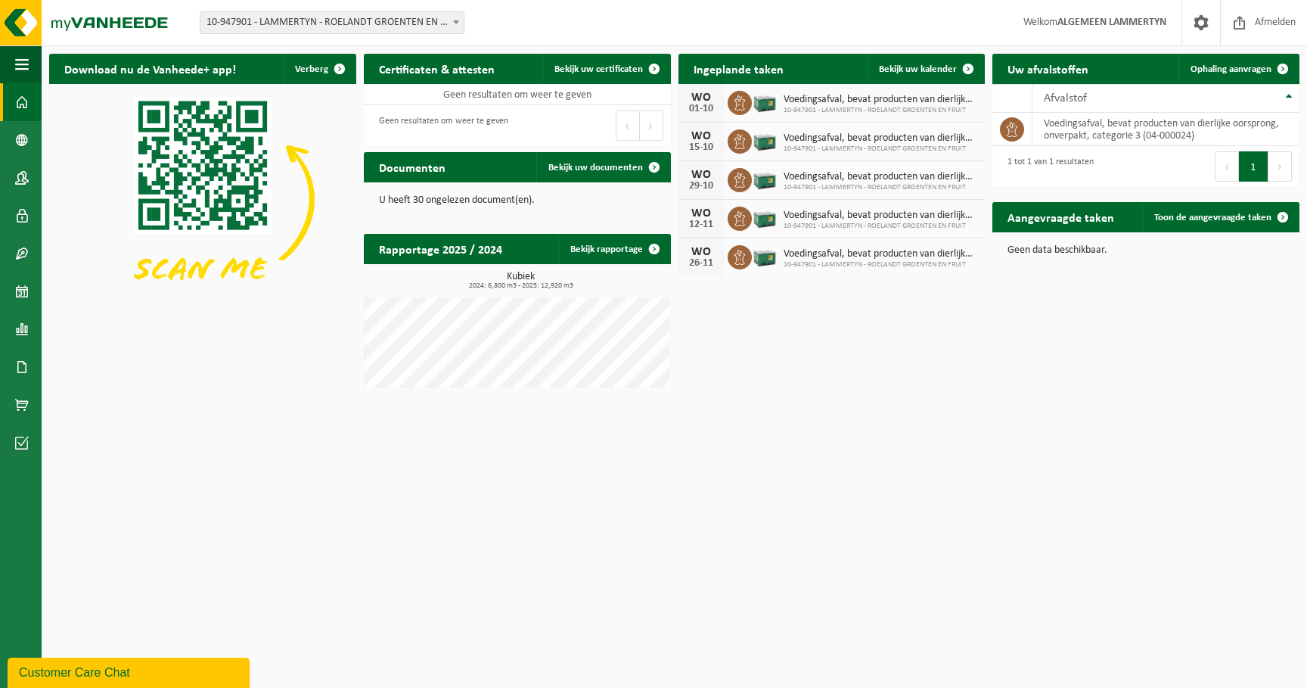
click at [1057, 439] on html "Vestiging: 10-691042 - [DOMAIN_NAME] - BEVEREN-WAAS 10-933485 - ???[DOMAIN_NAME…" at bounding box center [653, 344] width 1307 height 688
click at [852, 435] on html "Vestiging: 10-691042 - [DOMAIN_NAME] - BEVEREN-WAAS 10-933485 - ???[DOMAIN_NAME…" at bounding box center [653, 344] width 1307 height 688
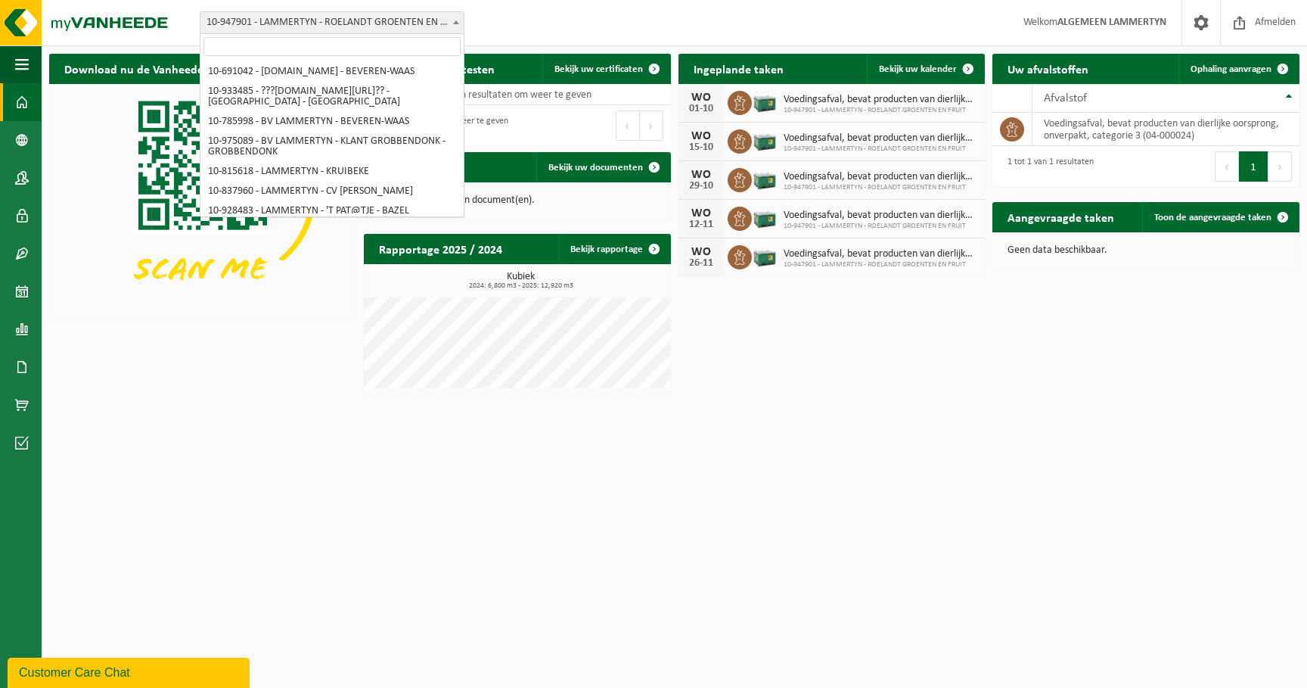
click at [266, 28] on span "10-947901 - LAMMERTYN - ROELANDT GROENTEN EN FRUIT - BEVEREN-WAAS" at bounding box center [331, 22] width 263 height 21
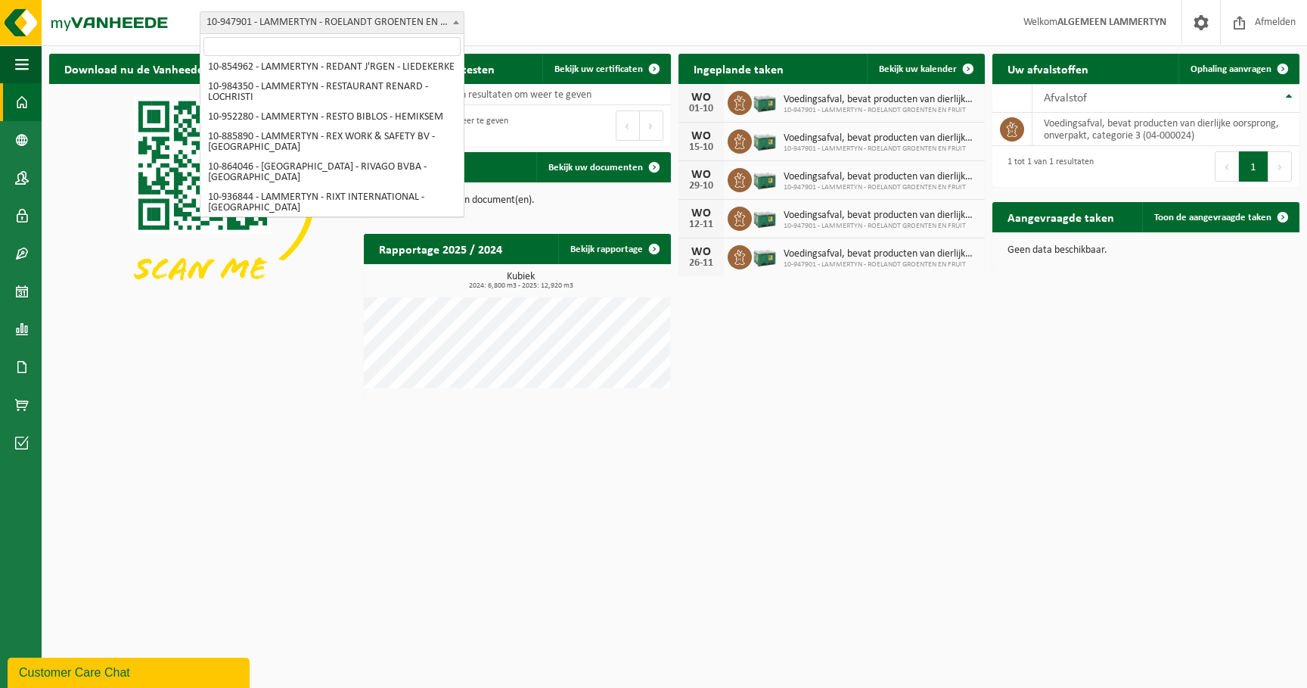
type input "Roelandt groenten en fruit"
